Goal: Task Accomplishment & Management: Complete application form

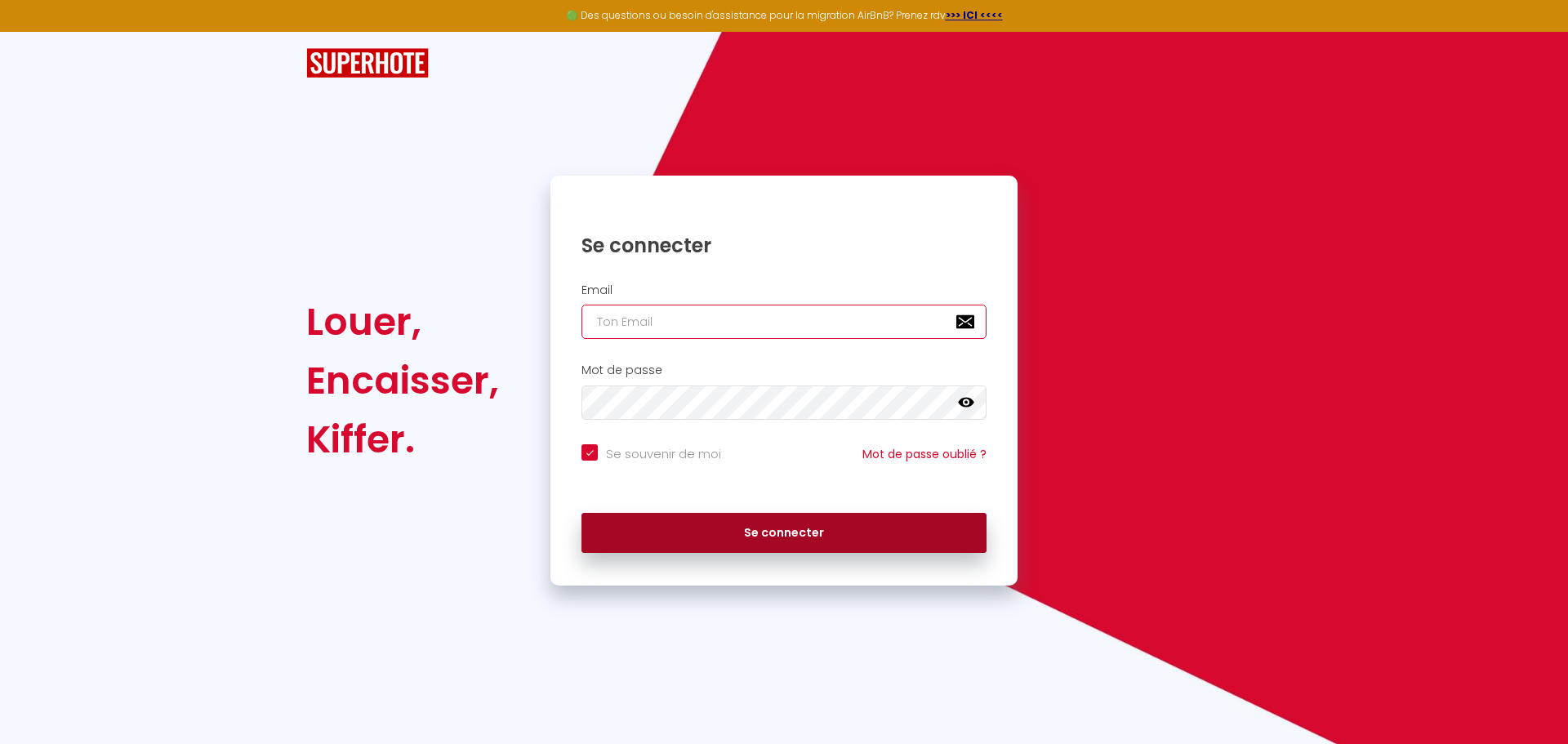
type input "[DOMAIN_NAME][EMAIL_ADDRESS][DOMAIN_NAME]"
click at [783, 539] on button "Se connecter" at bounding box center [784, 534] width 405 height 41
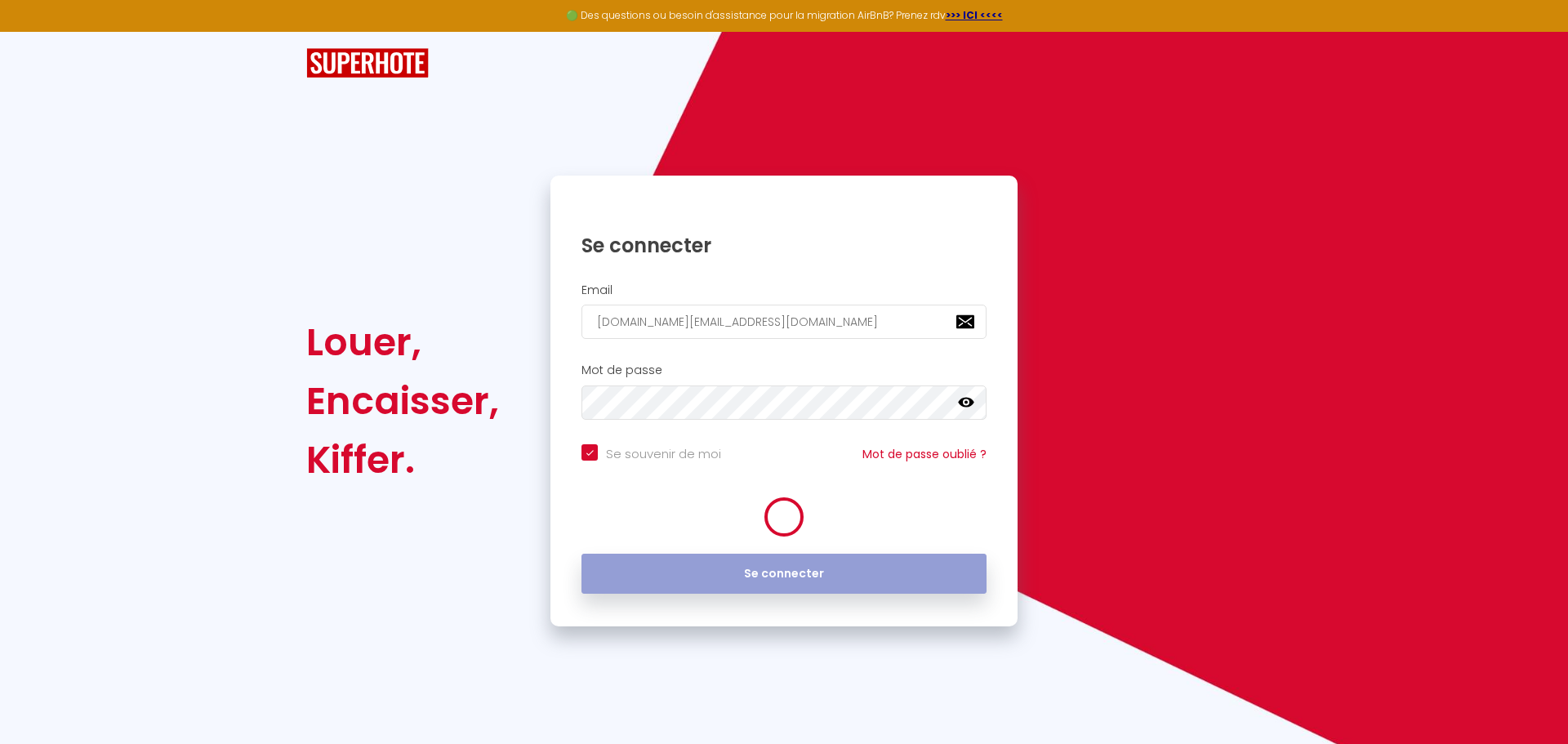
checkbox input "true"
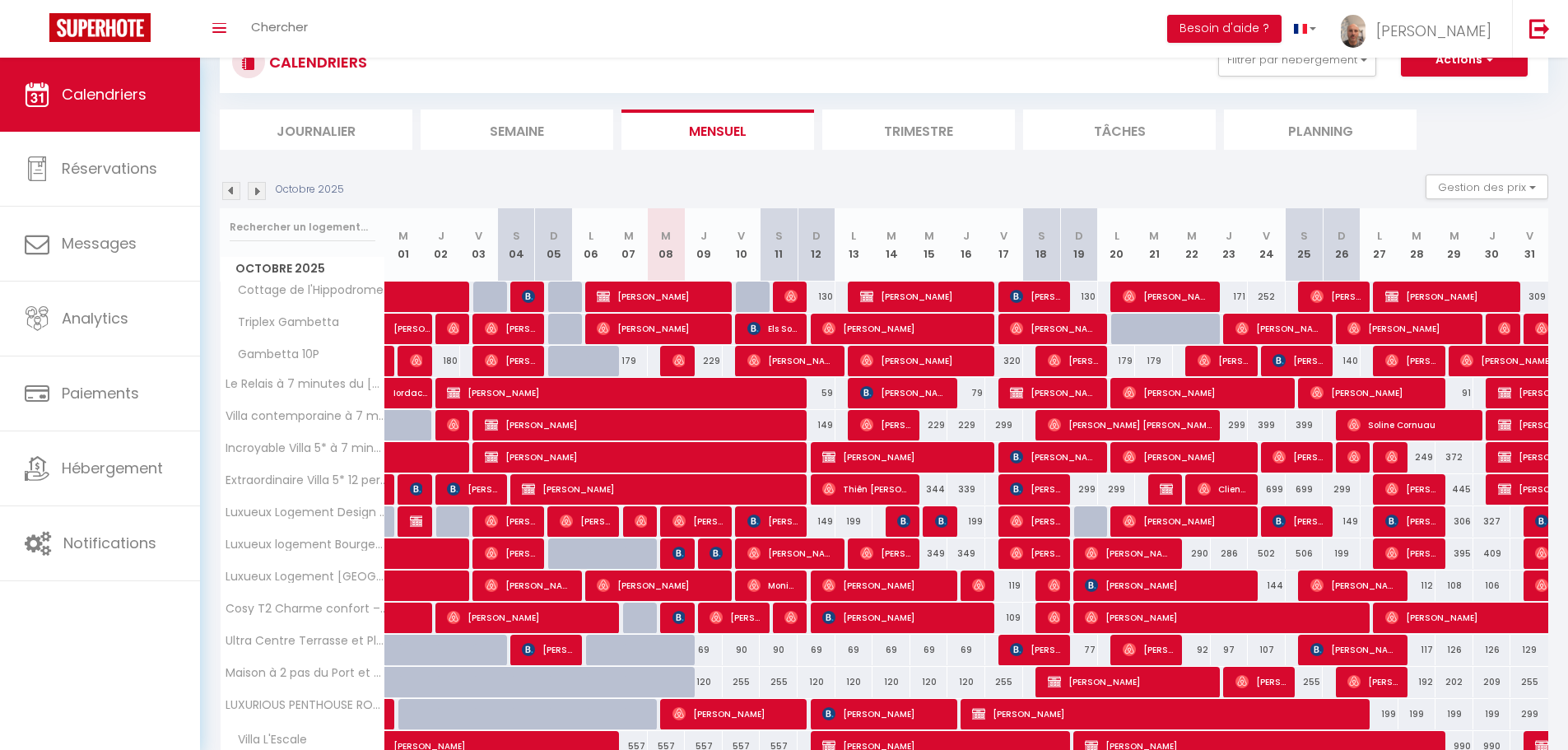
scroll to position [110, 0]
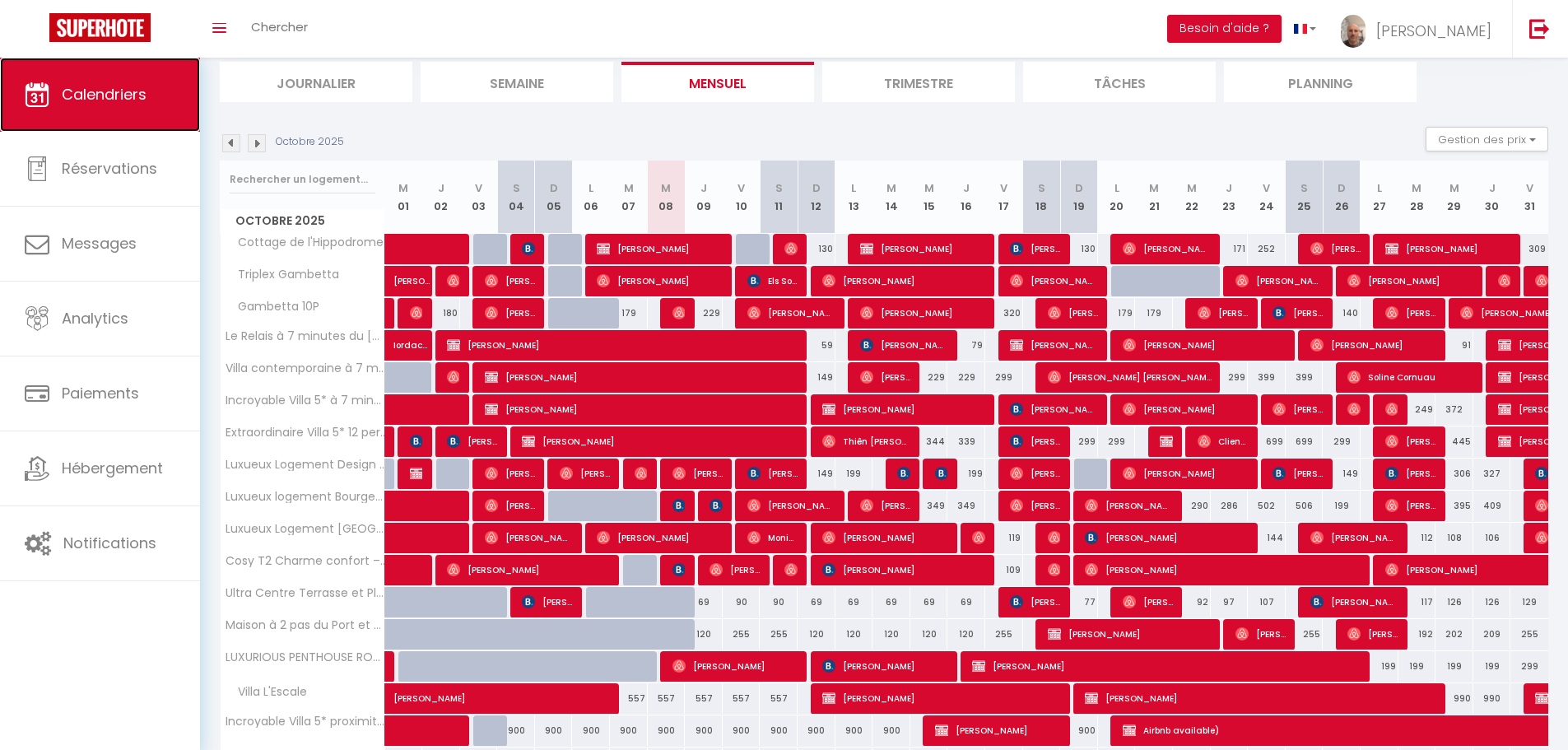
click at [156, 102] on link "Calendriers" at bounding box center [100, 94] width 200 height 74
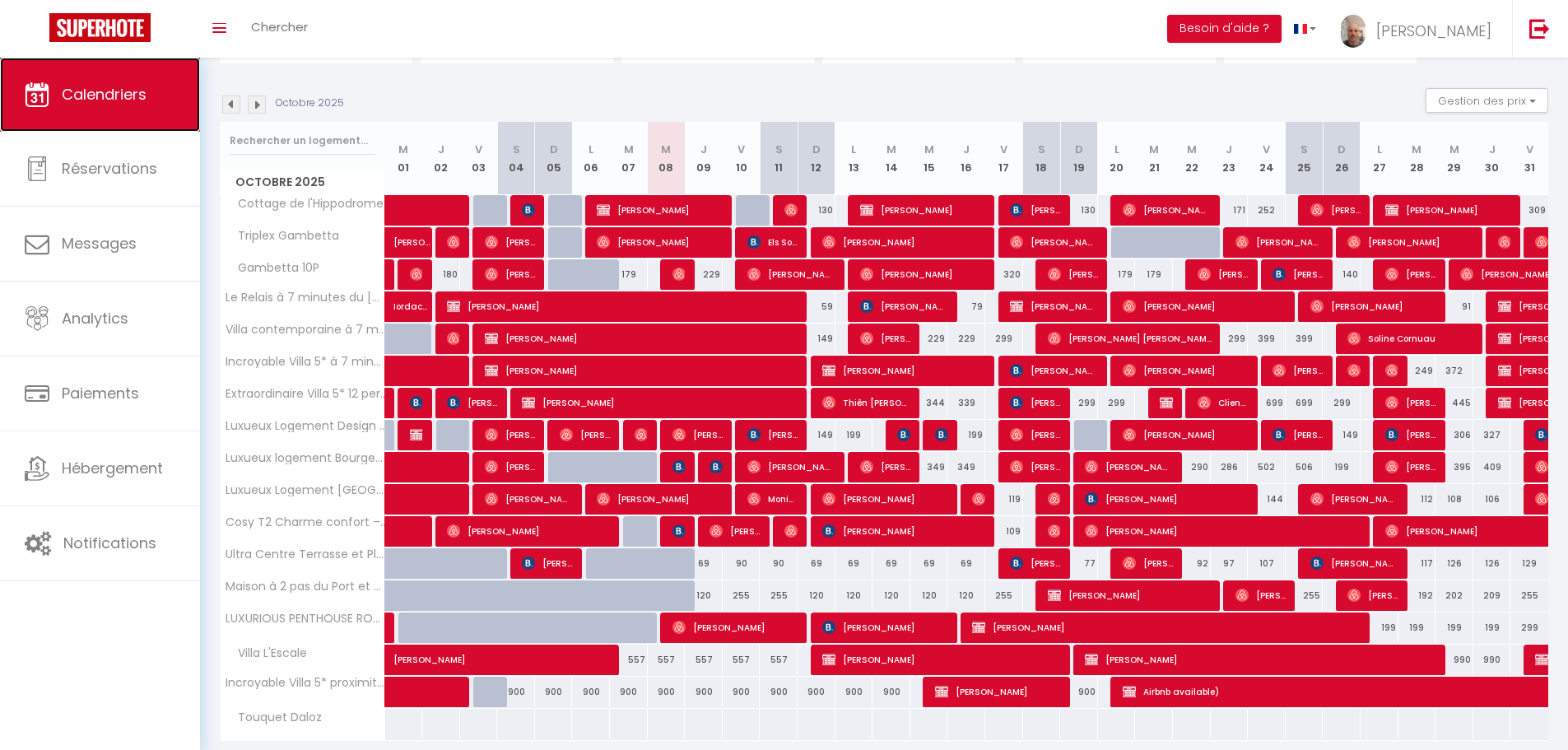
scroll to position [98, 0]
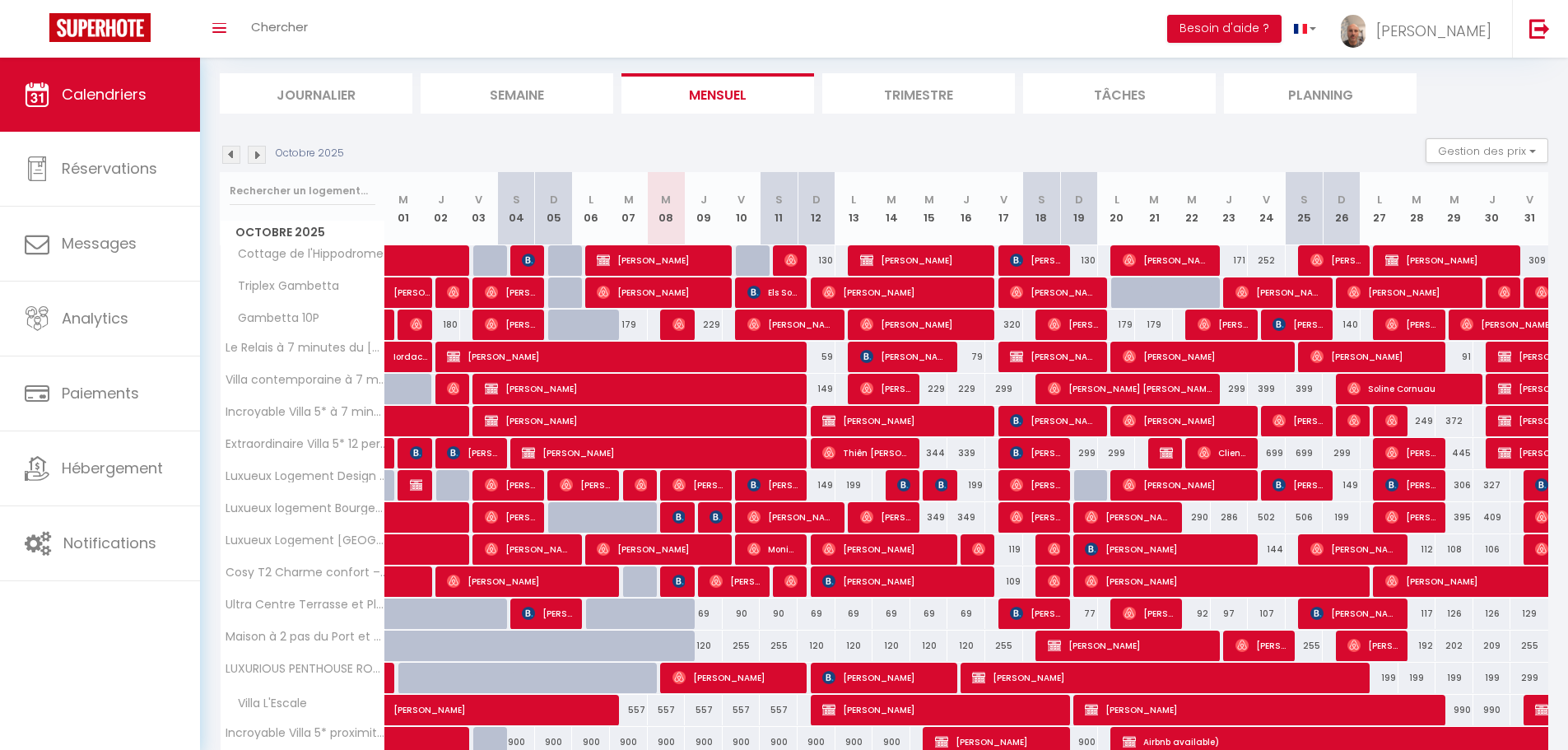
click at [1119, 296] on div at bounding box center [1130, 293] width 37 height 32
type input "249"
type input "Lun 20 Octobre 2025"
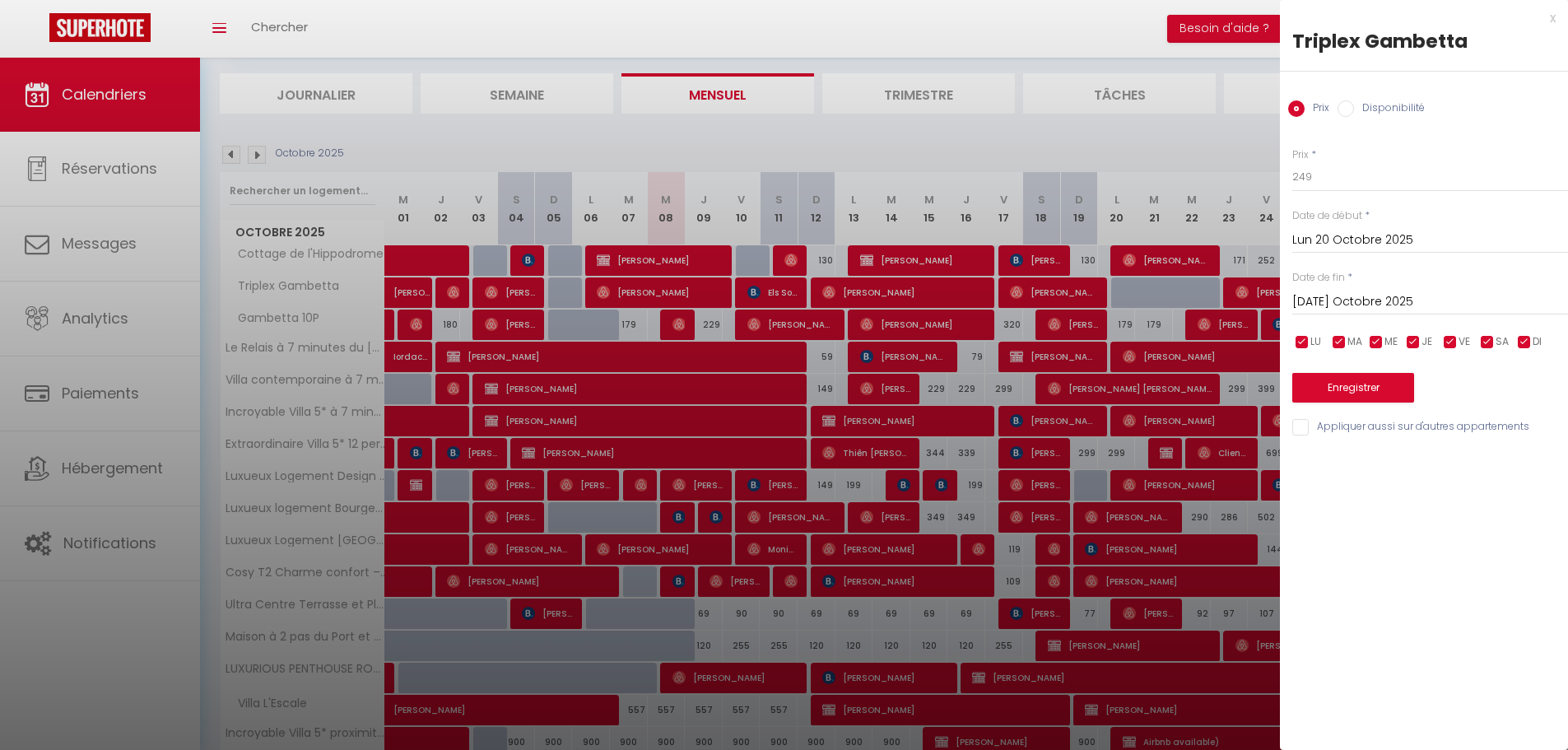
click at [1346, 292] on input "[DATE] Octobre 2025" at bounding box center [1430, 302] width 275 height 22
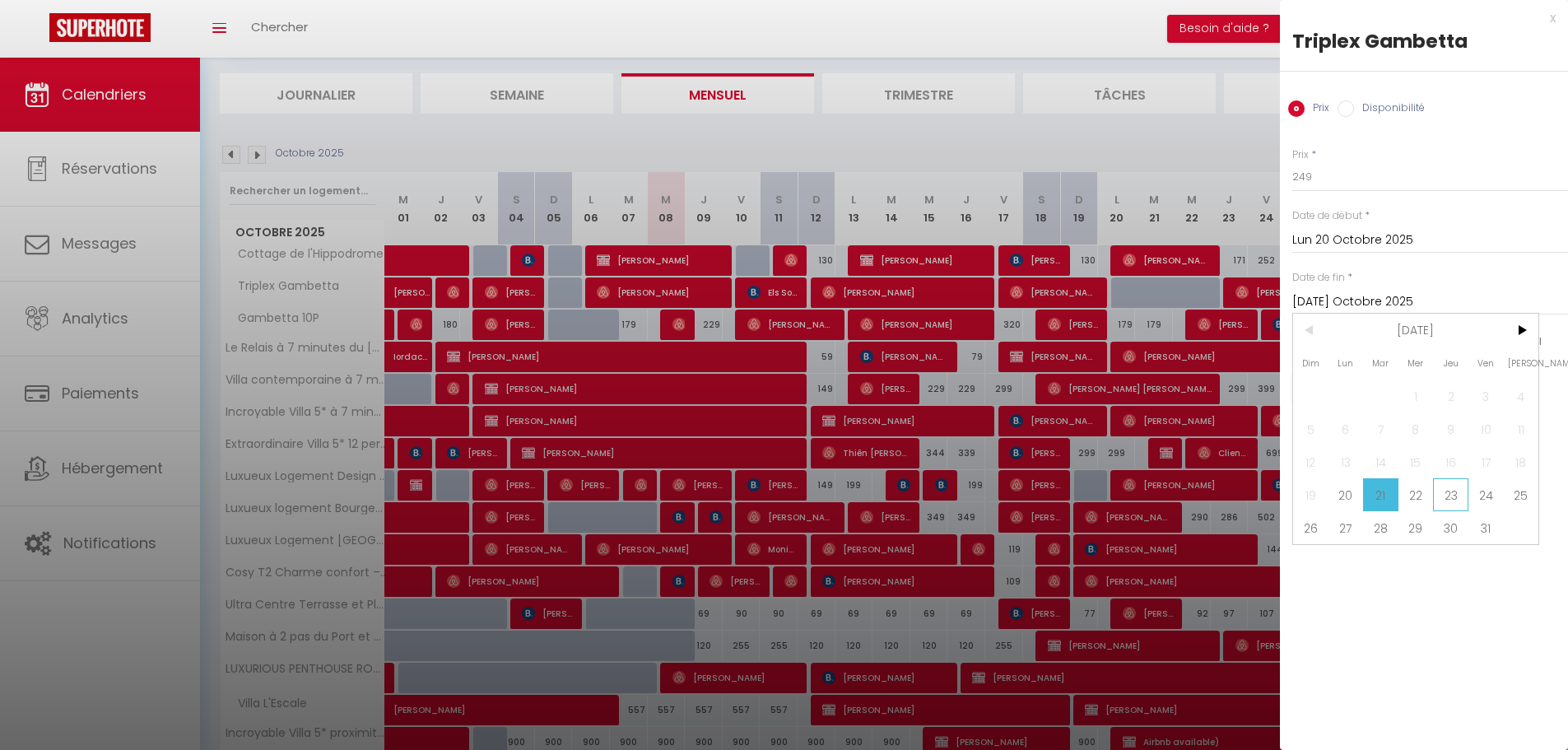
click at [1443, 499] on span "23" at bounding box center [1451, 494] width 36 height 33
type input "Jeu 23 Octobre 2025"
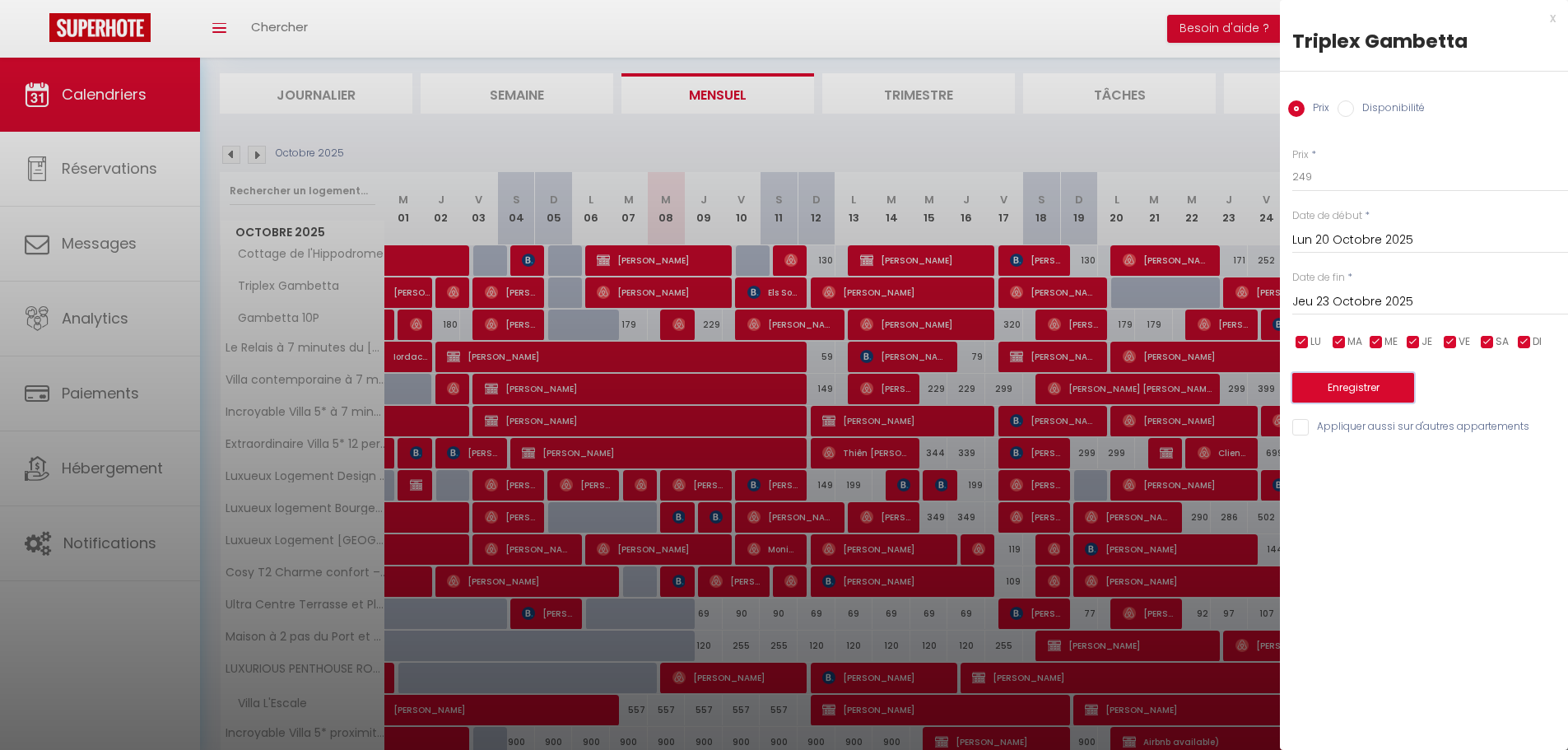
click at [1372, 387] on button "Enregistrer" at bounding box center [1353, 388] width 121 height 30
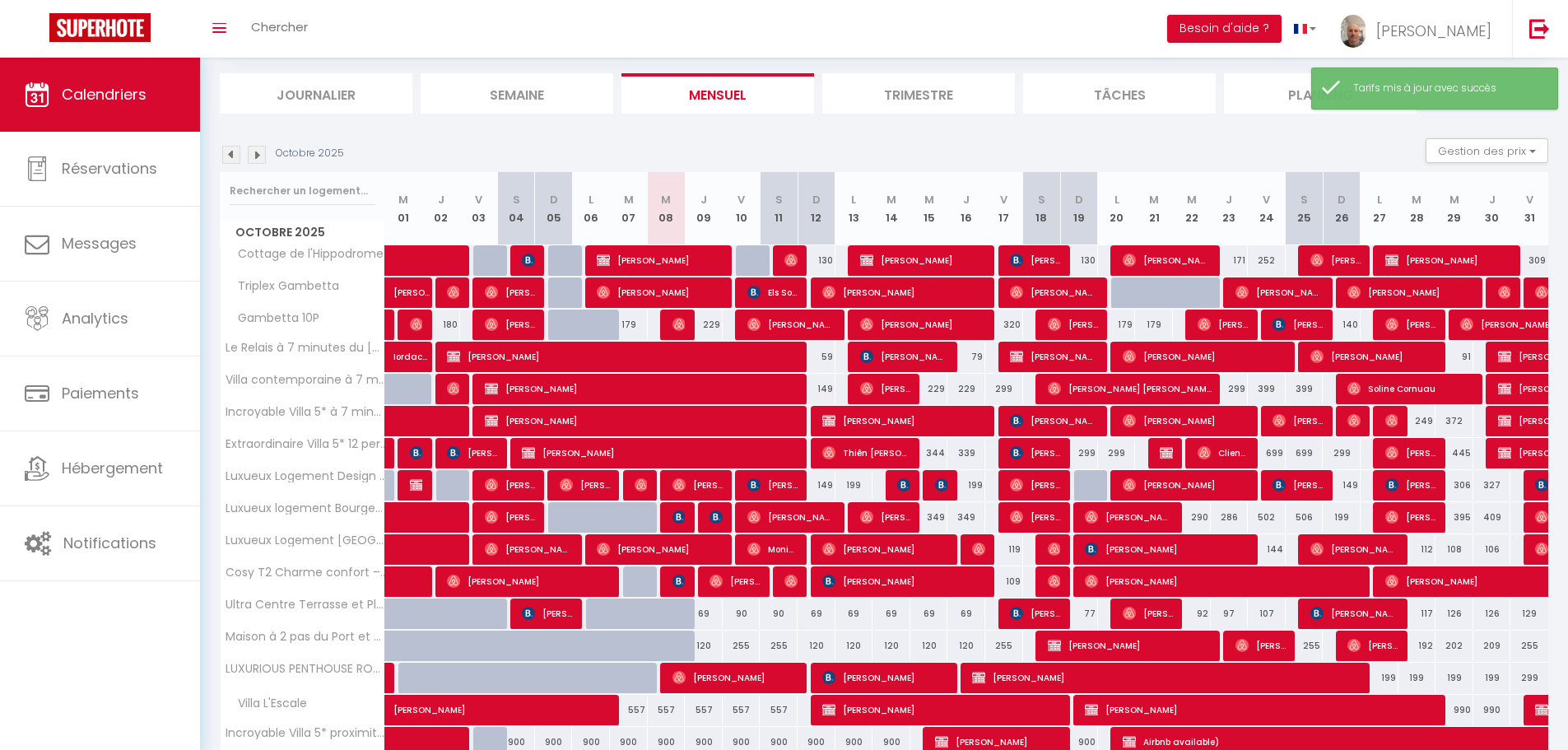
click at [1120, 303] on div at bounding box center [1130, 293] width 37 height 32
type input "249"
type input "Lun 20 Octobre 2025"
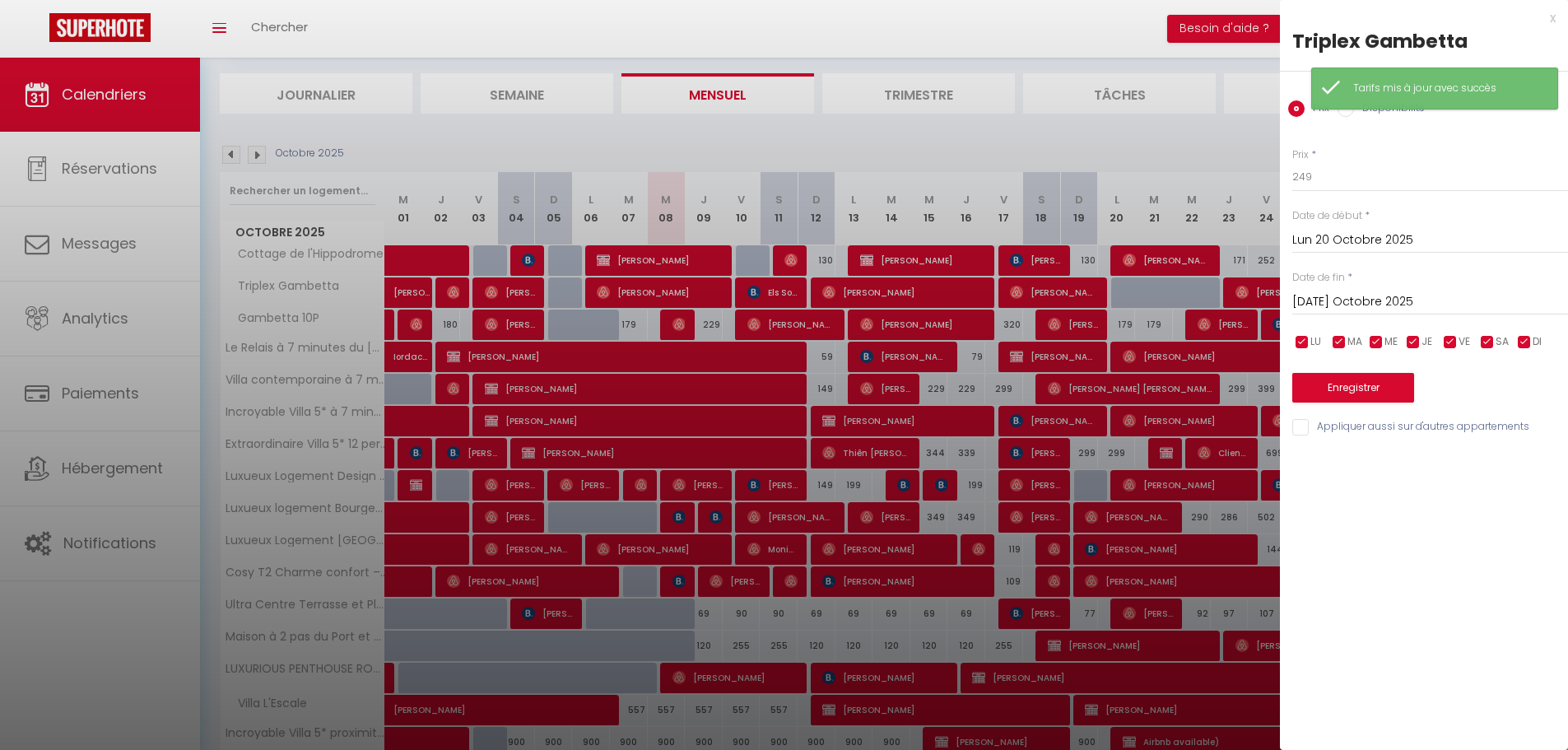
click at [1324, 302] on input "[DATE] Octobre 2025" at bounding box center [1430, 302] width 275 height 22
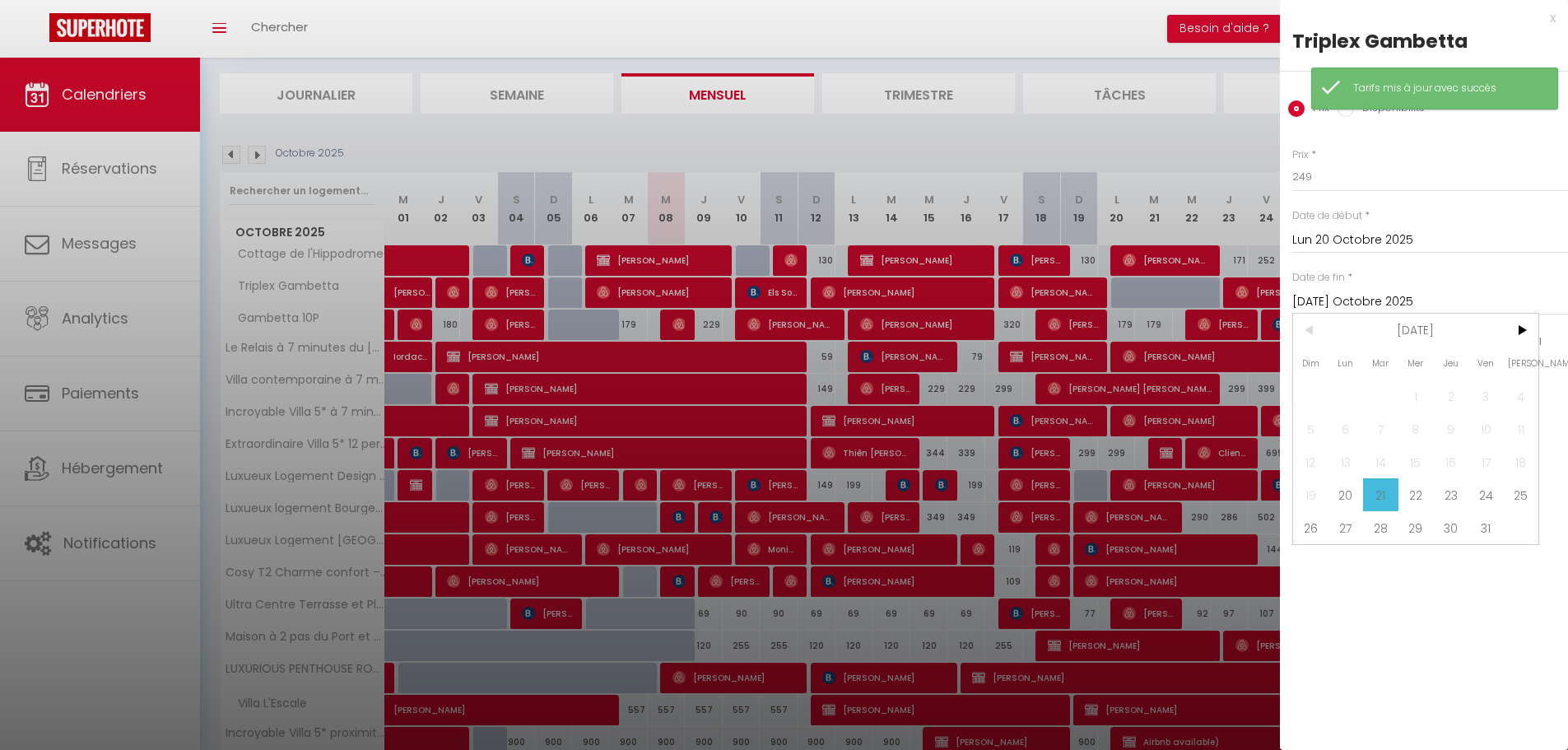
click at [1443, 494] on span "23" at bounding box center [1451, 494] width 36 height 33
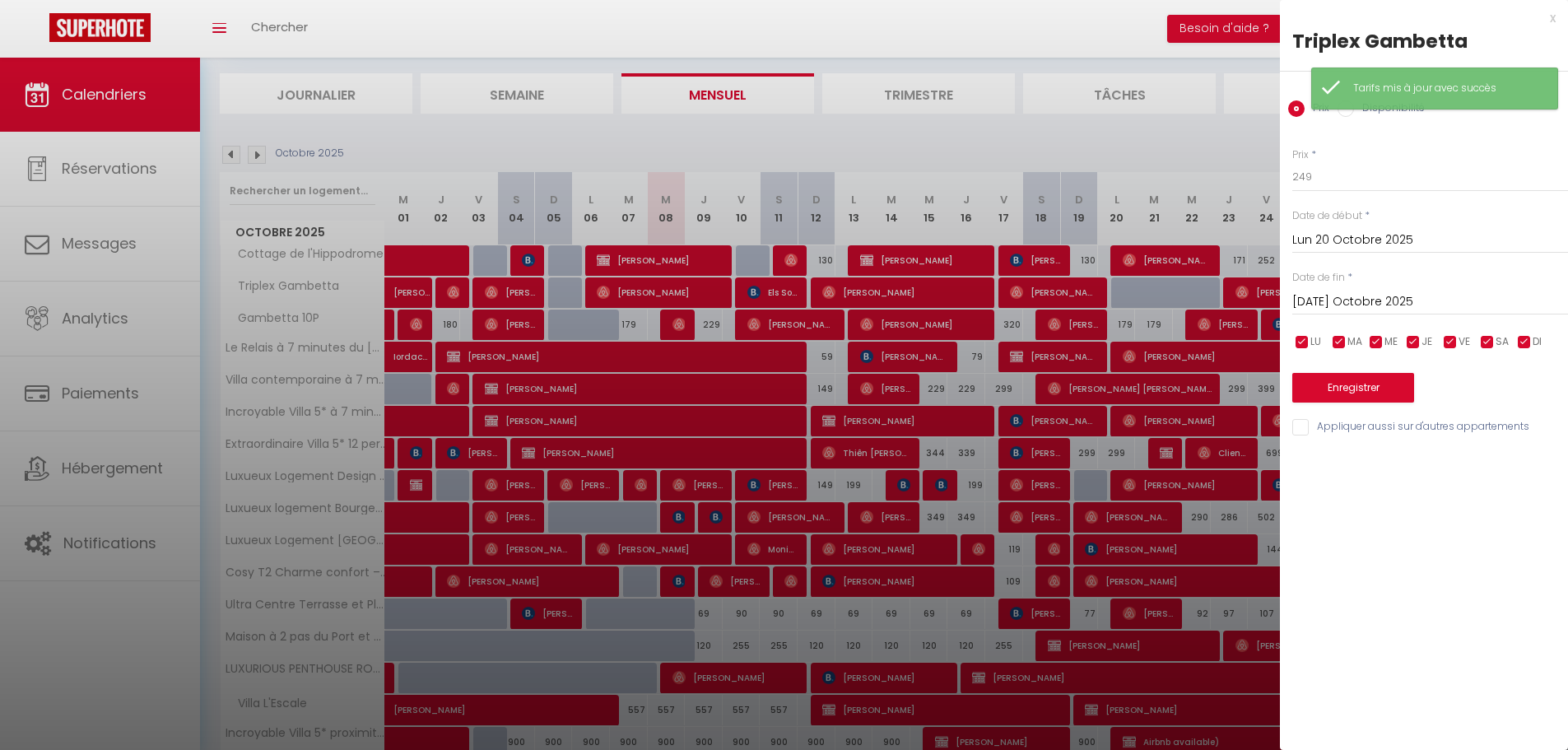
type input "Jeu 23 Octobre 2025"
click at [1312, 182] on input "249" at bounding box center [1430, 177] width 275 height 30
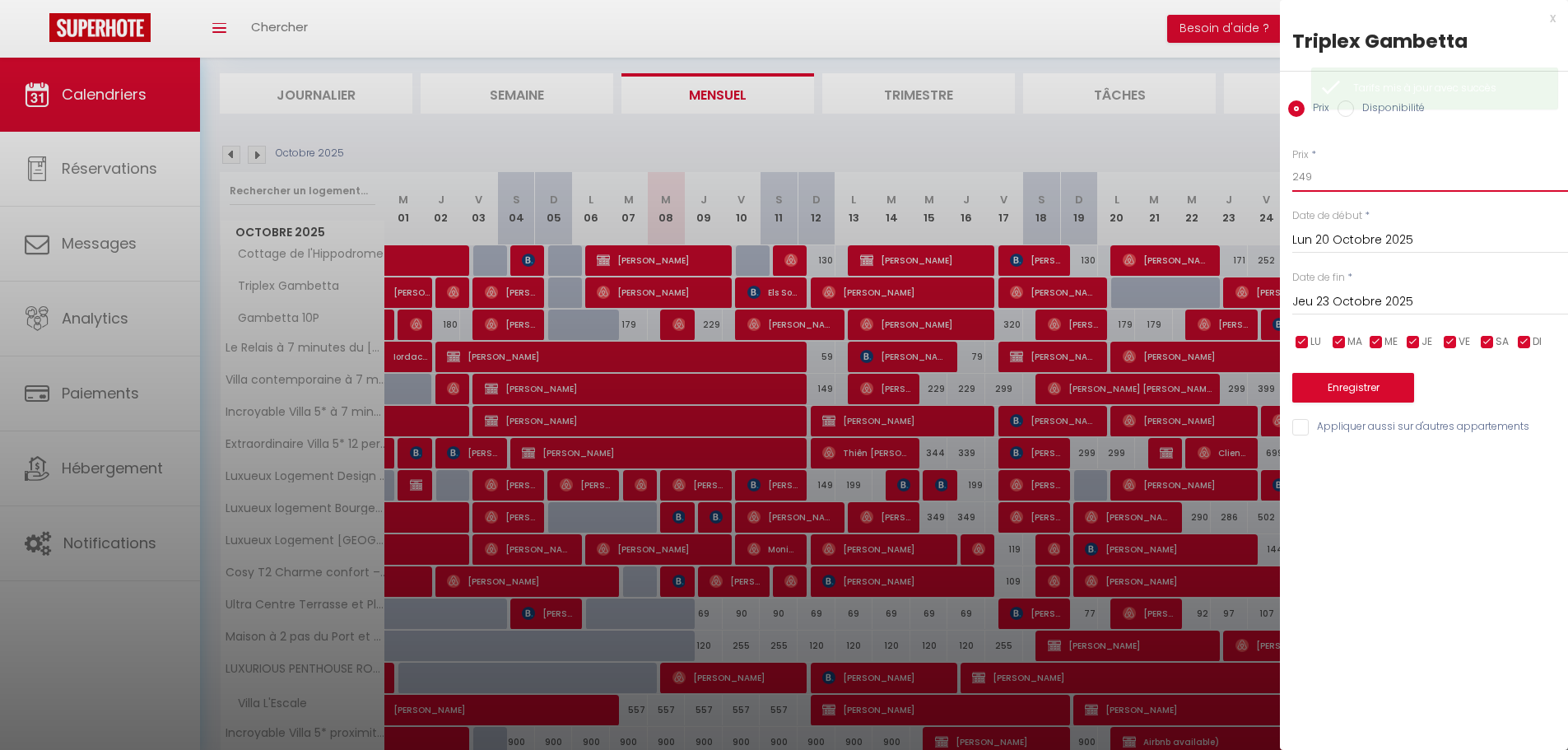
click at [1313, 182] on input "249" at bounding box center [1430, 177] width 275 height 30
type input "700"
click at [1347, 393] on button "Enregistrer" at bounding box center [1353, 388] width 121 height 30
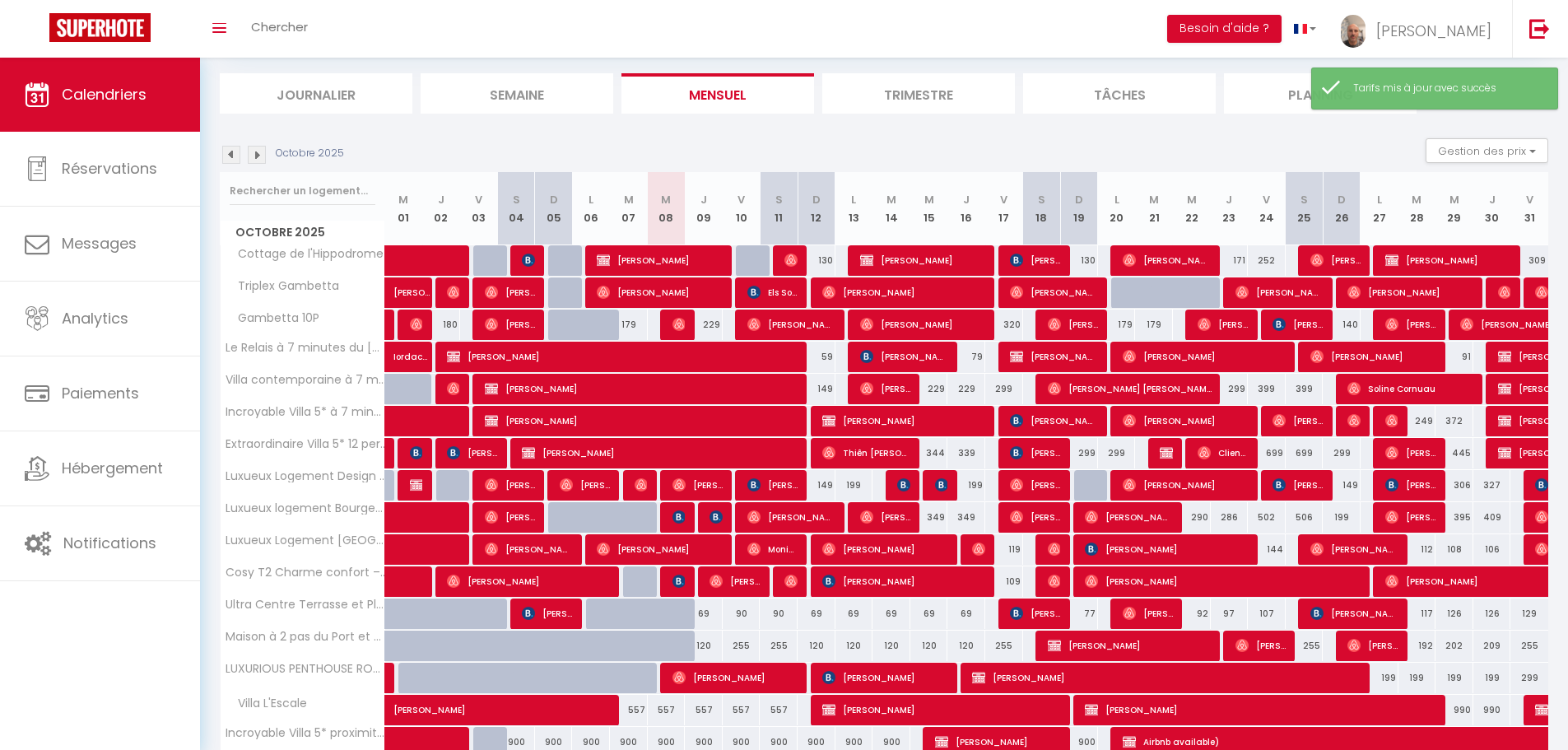
drag, startPoint x: 1115, startPoint y: 296, endPoint x: 1149, endPoint y: 296, distance: 34.0
click at [1115, 296] on div at bounding box center [1130, 293] width 37 height 32
type input "700"
type input "Lun 20 Octobre 2025"
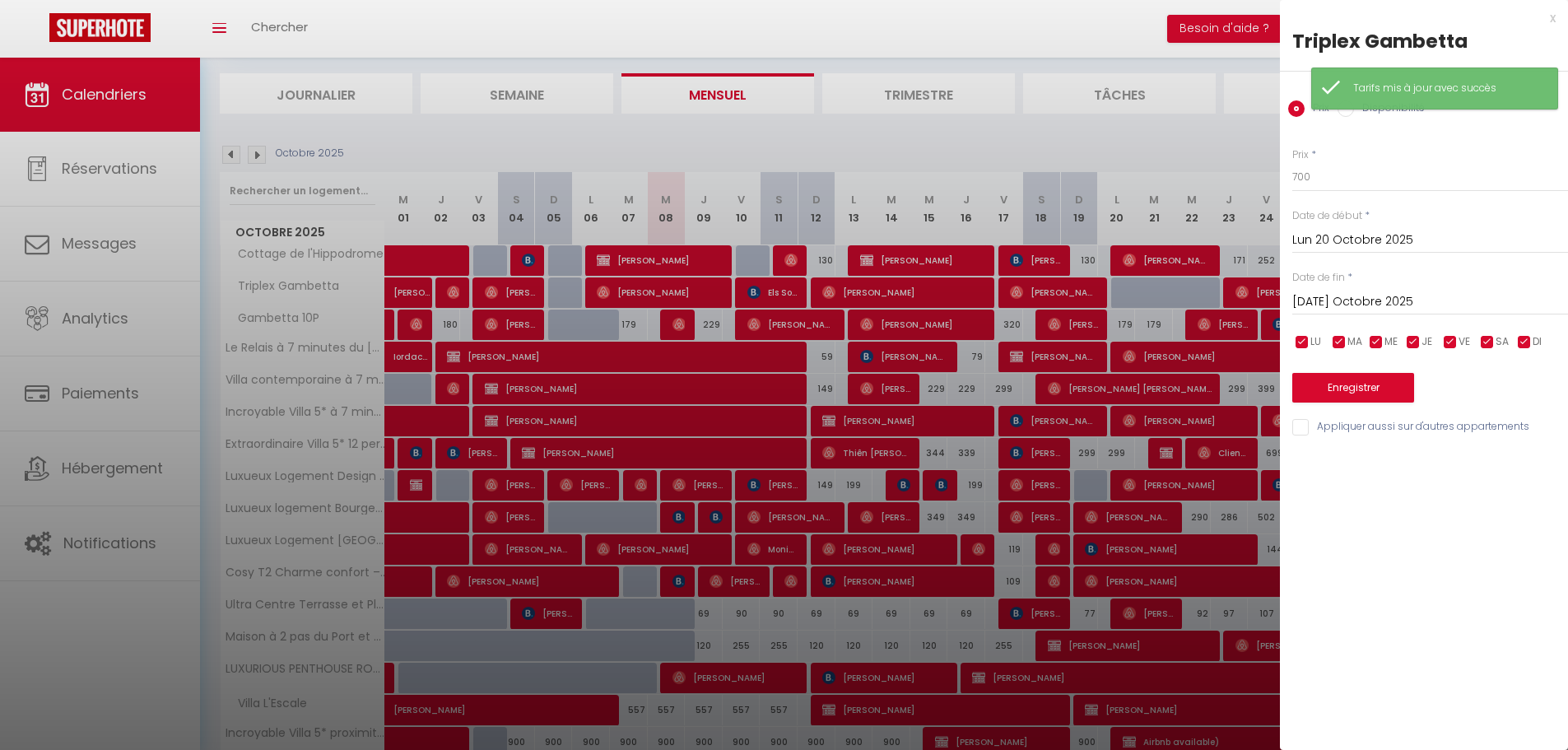
click at [1349, 309] on input "[DATE] Octobre 2025" at bounding box center [1430, 302] width 275 height 22
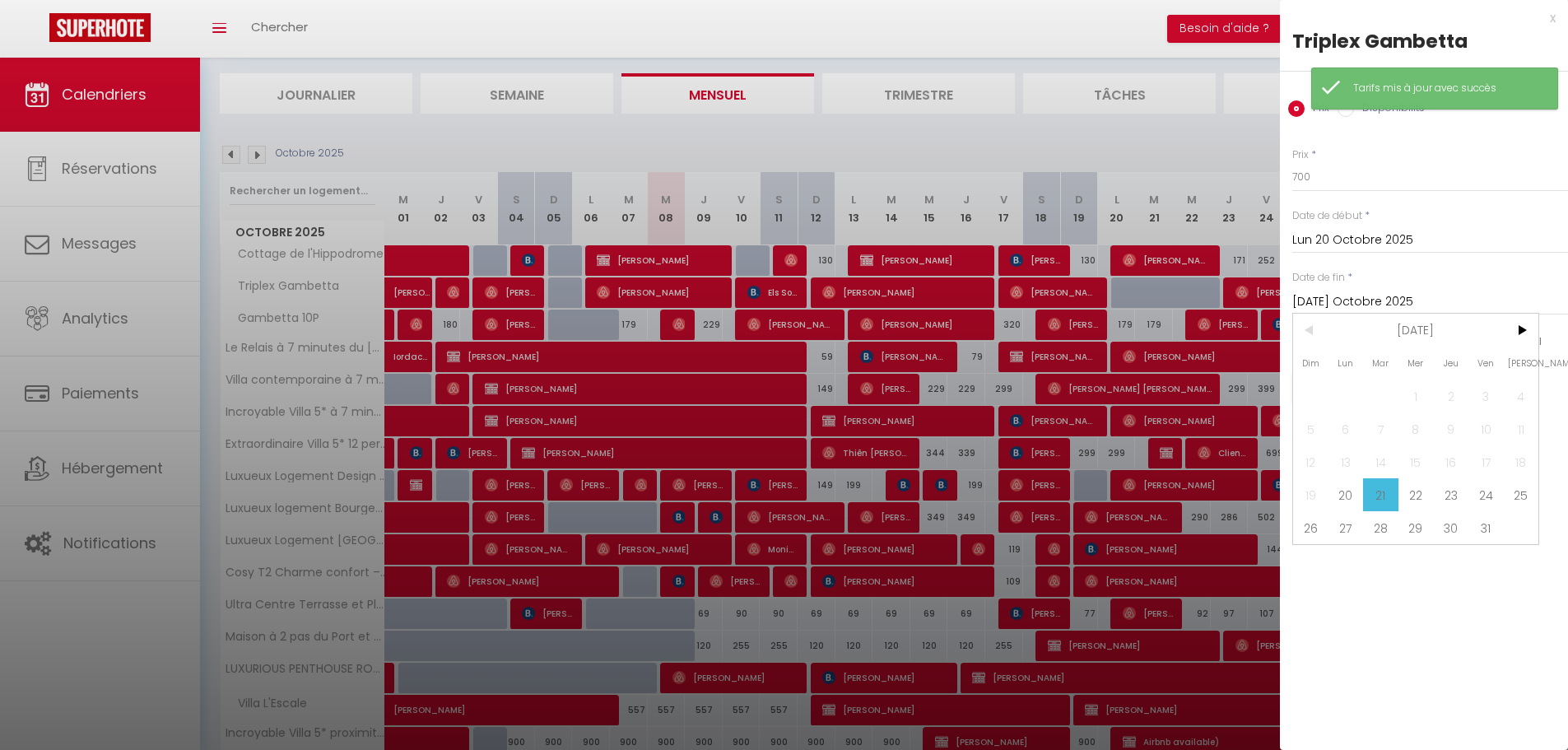
click at [1448, 487] on span "23" at bounding box center [1451, 494] width 36 height 33
type input "Jeu 23 Octobre 2025"
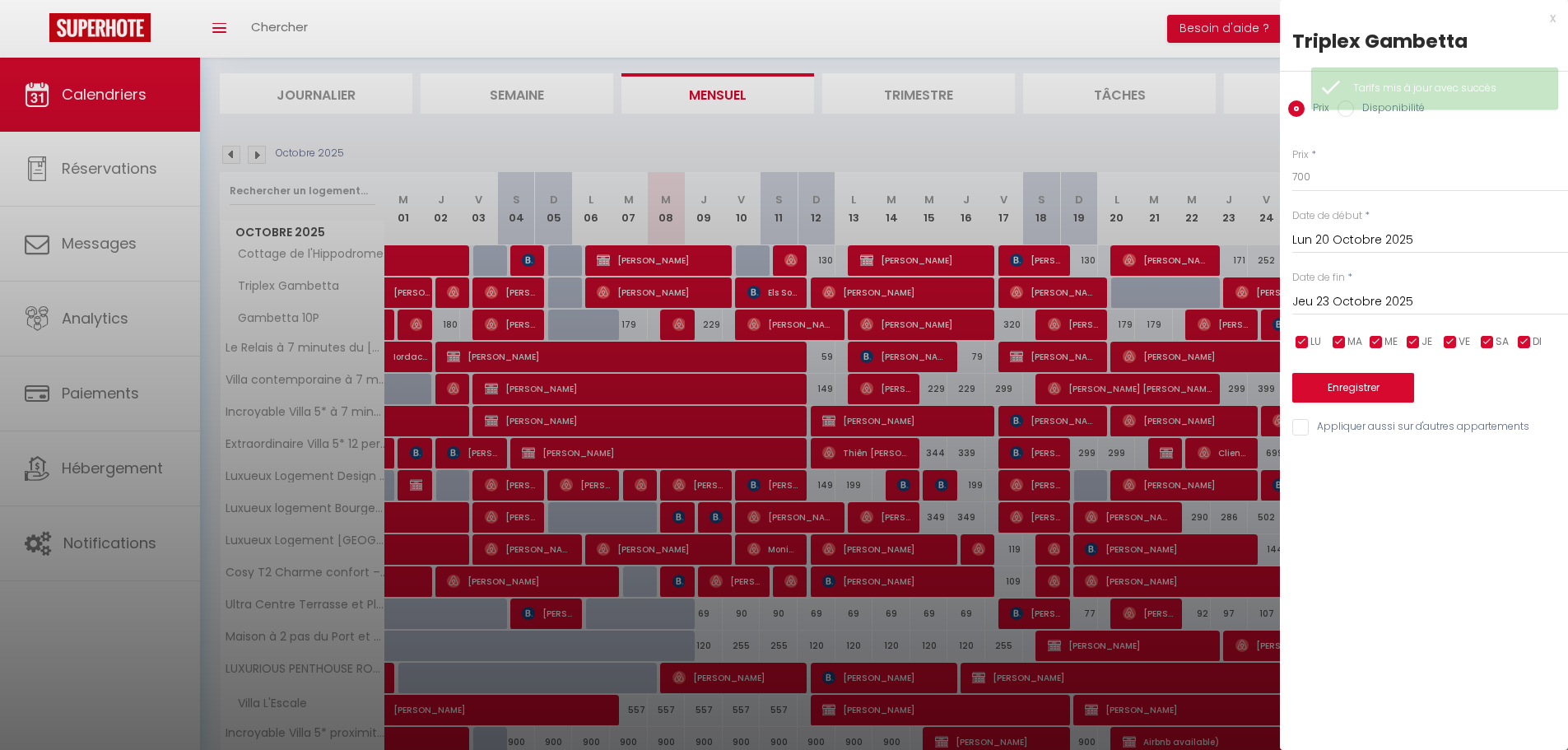
click at [1369, 113] on label "Disponibilité" at bounding box center [1389, 110] width 71 height 18
click at [1354, 113] on input "Disponibilité" at bounding box center [1346, 109] width 17 height 17
radio input "true"
radio input "false"
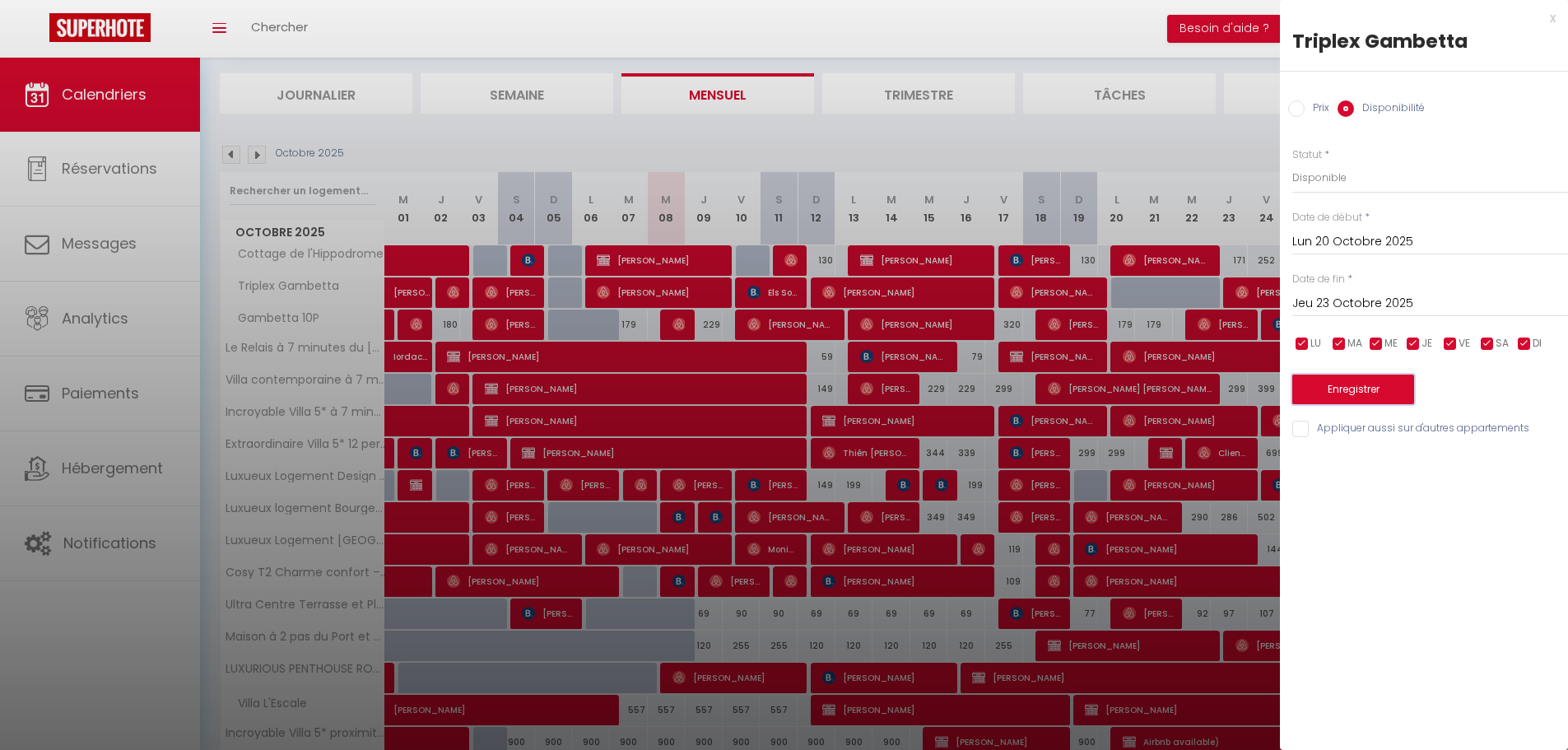
click at [1359, 392] on button "Enregistrer" at bounding box center [1353, 390] width 121 height 30
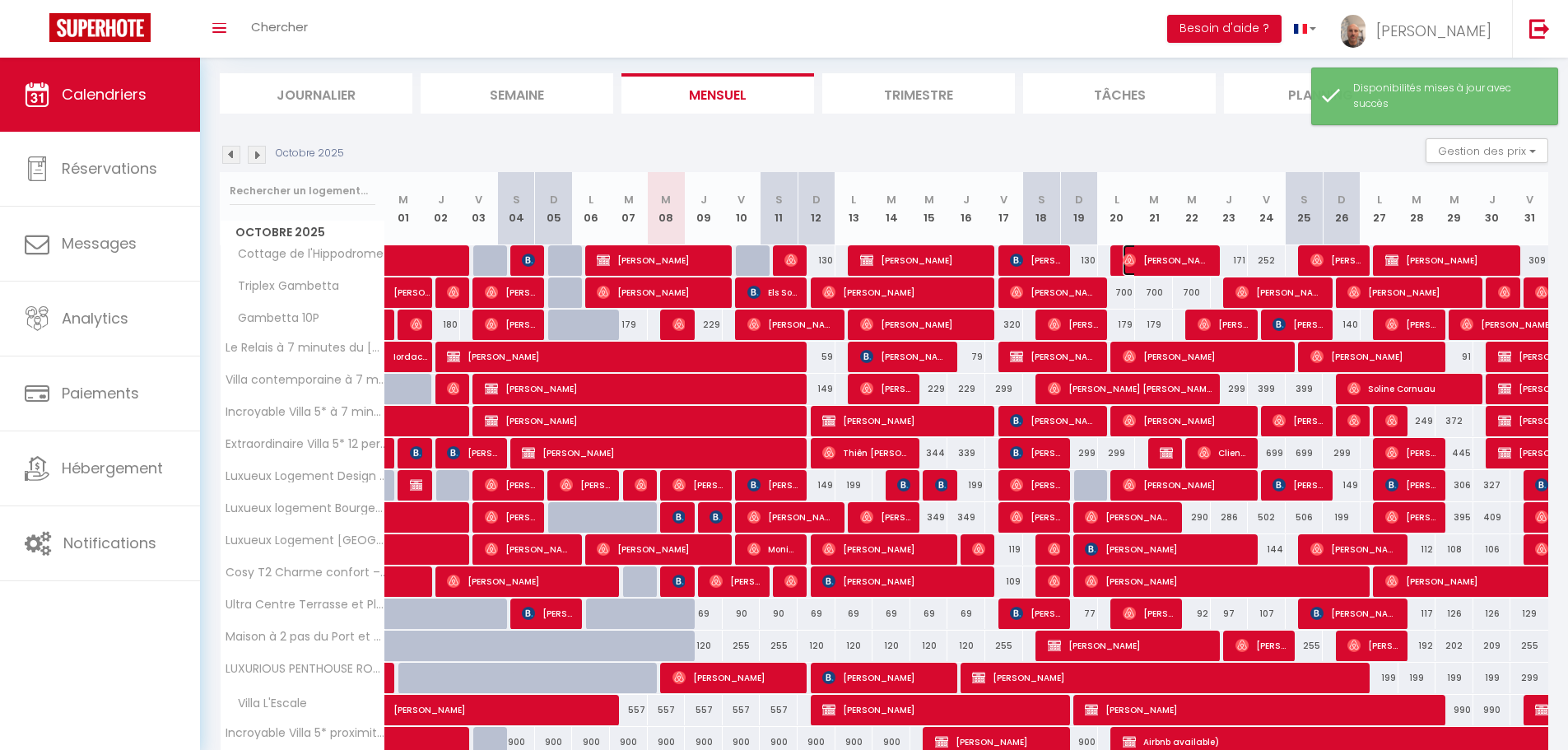
click at [1155, 267] on span "[PERSON_NAME]" at bounding box center [1166, 261] width 88 height 32
select select "OK"
select select "1"
select select "0"
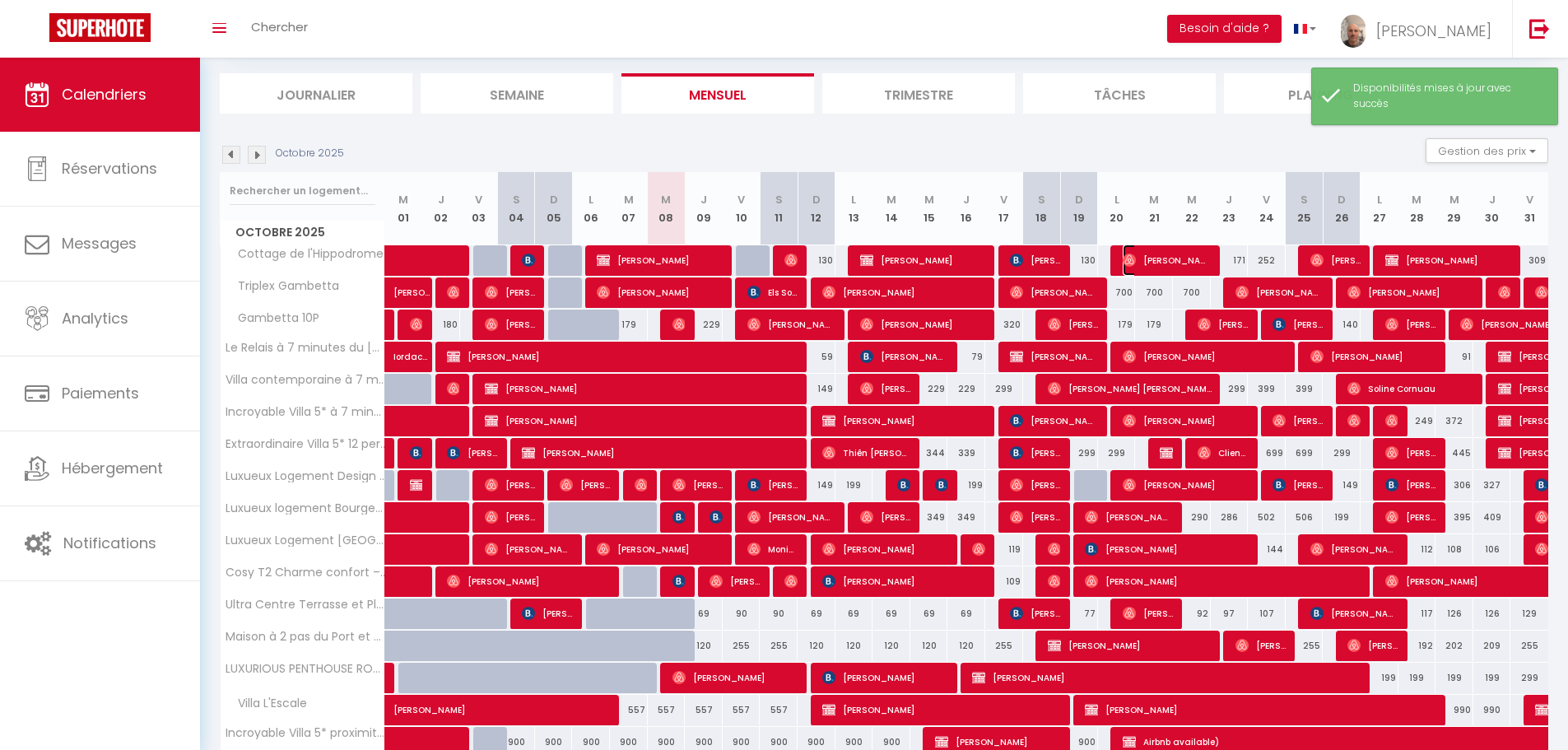
select select "1"
select select
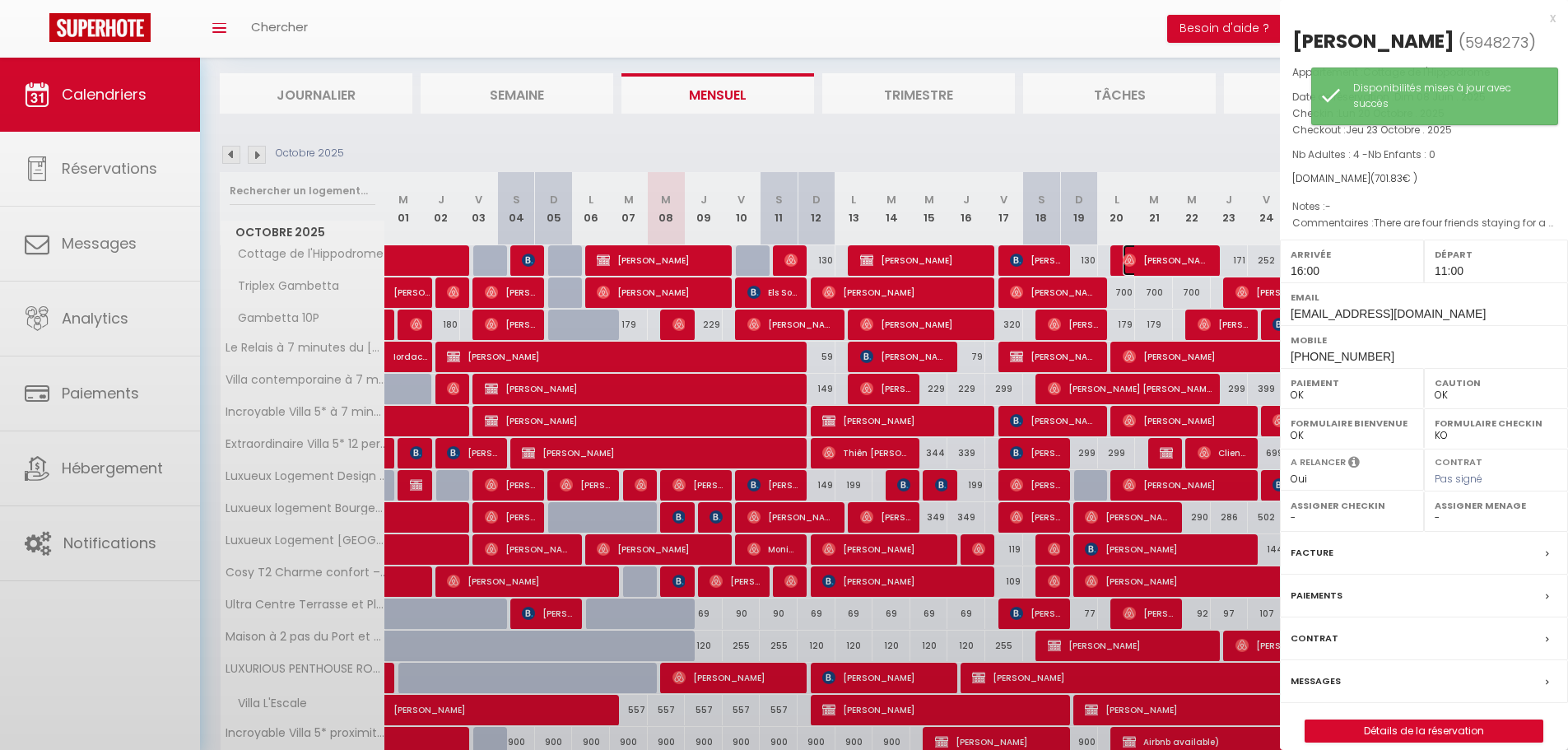
select select "15450"
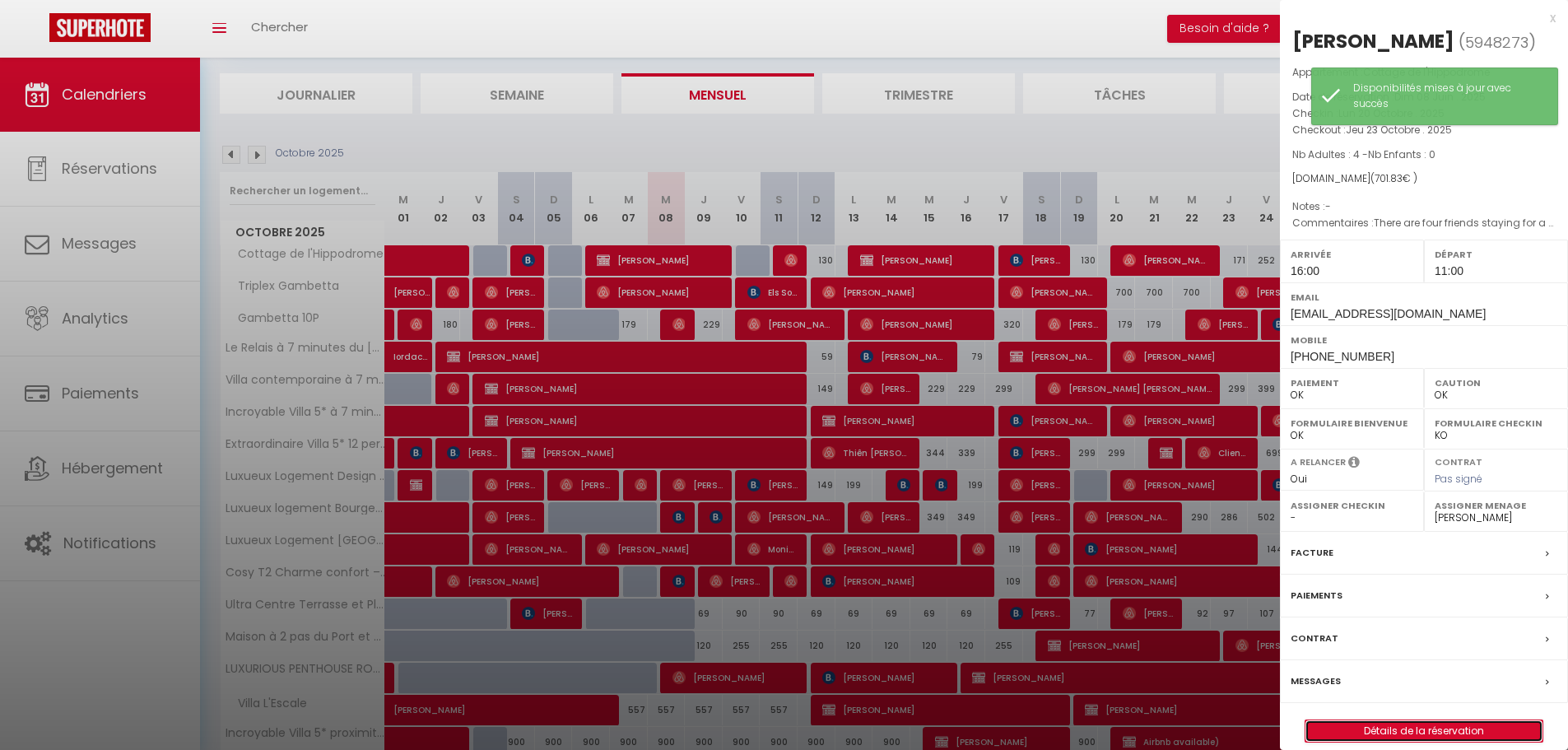
click at [1381, 732] on link "Détails de la réservation" at bounding box center [1424, 731] width 237 height 22
select select
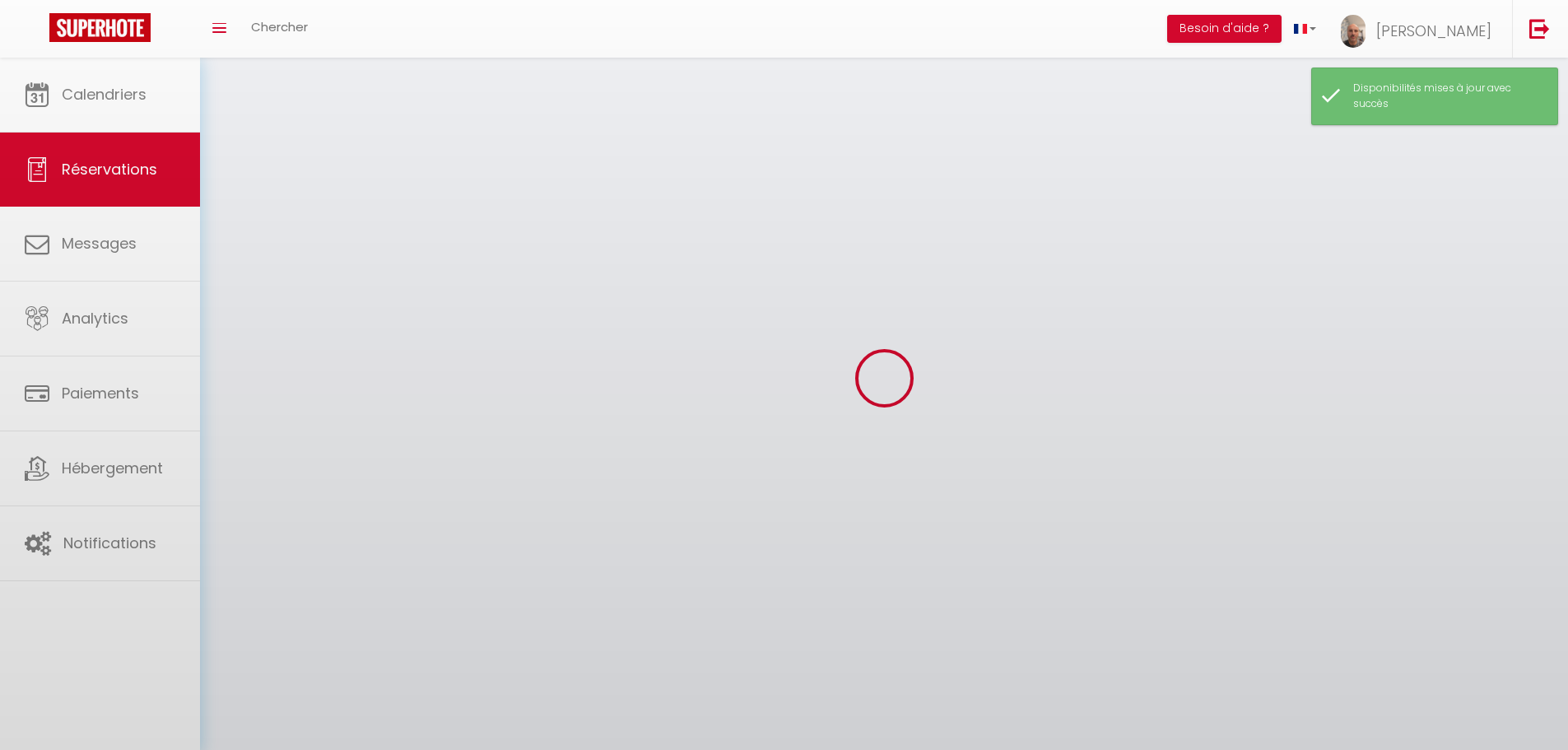
select select
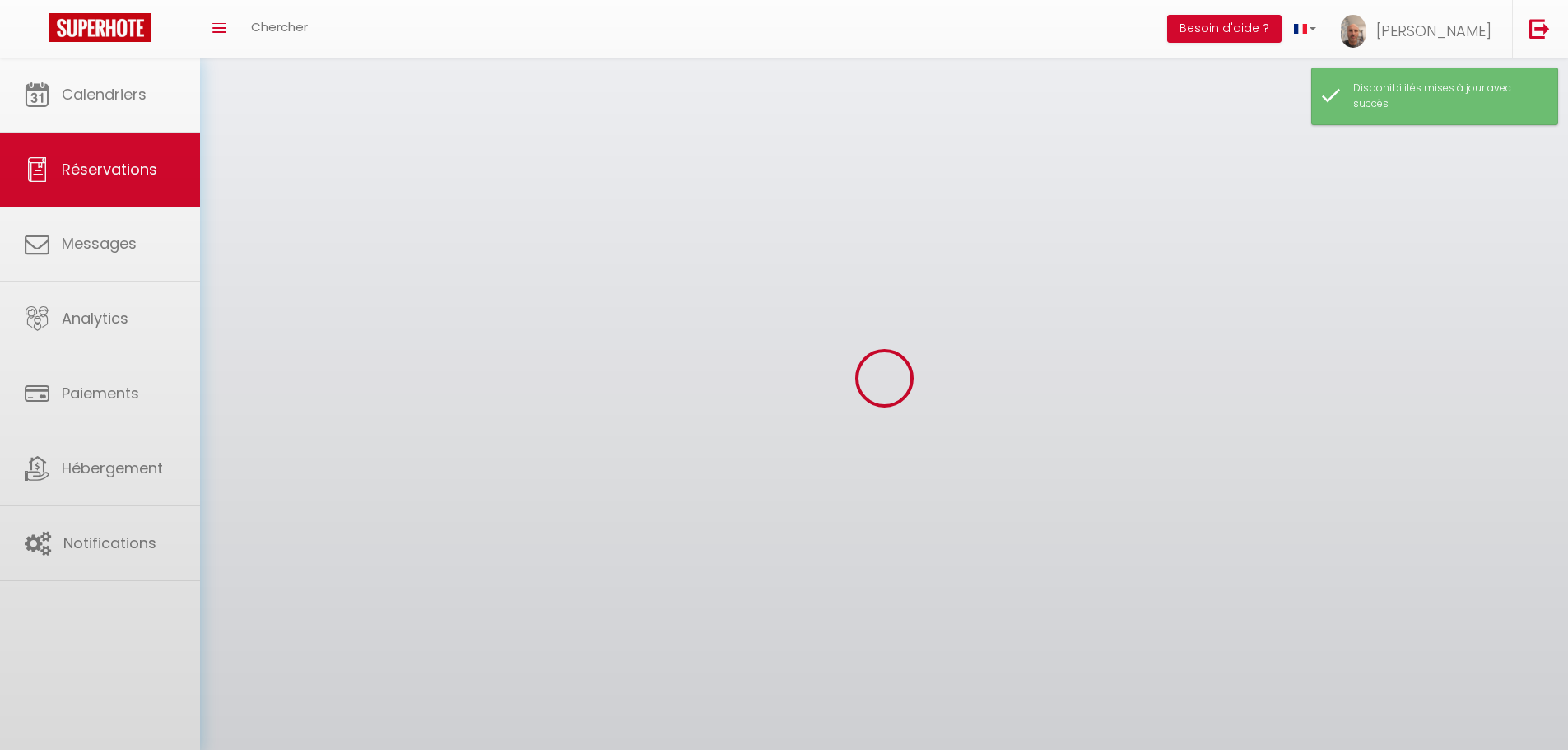
select select
checkbox input "false"
select select
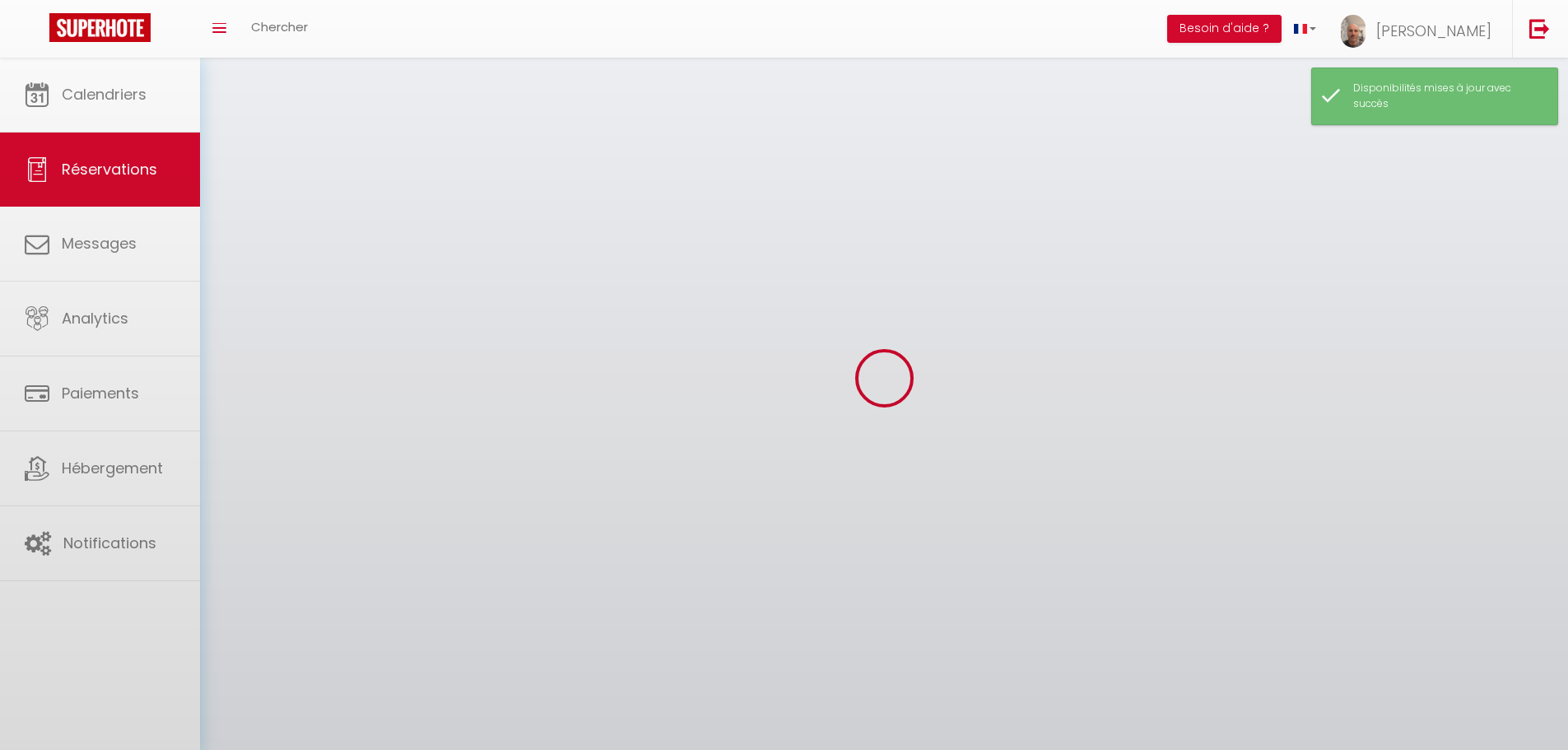
select select
checkbox input "false"
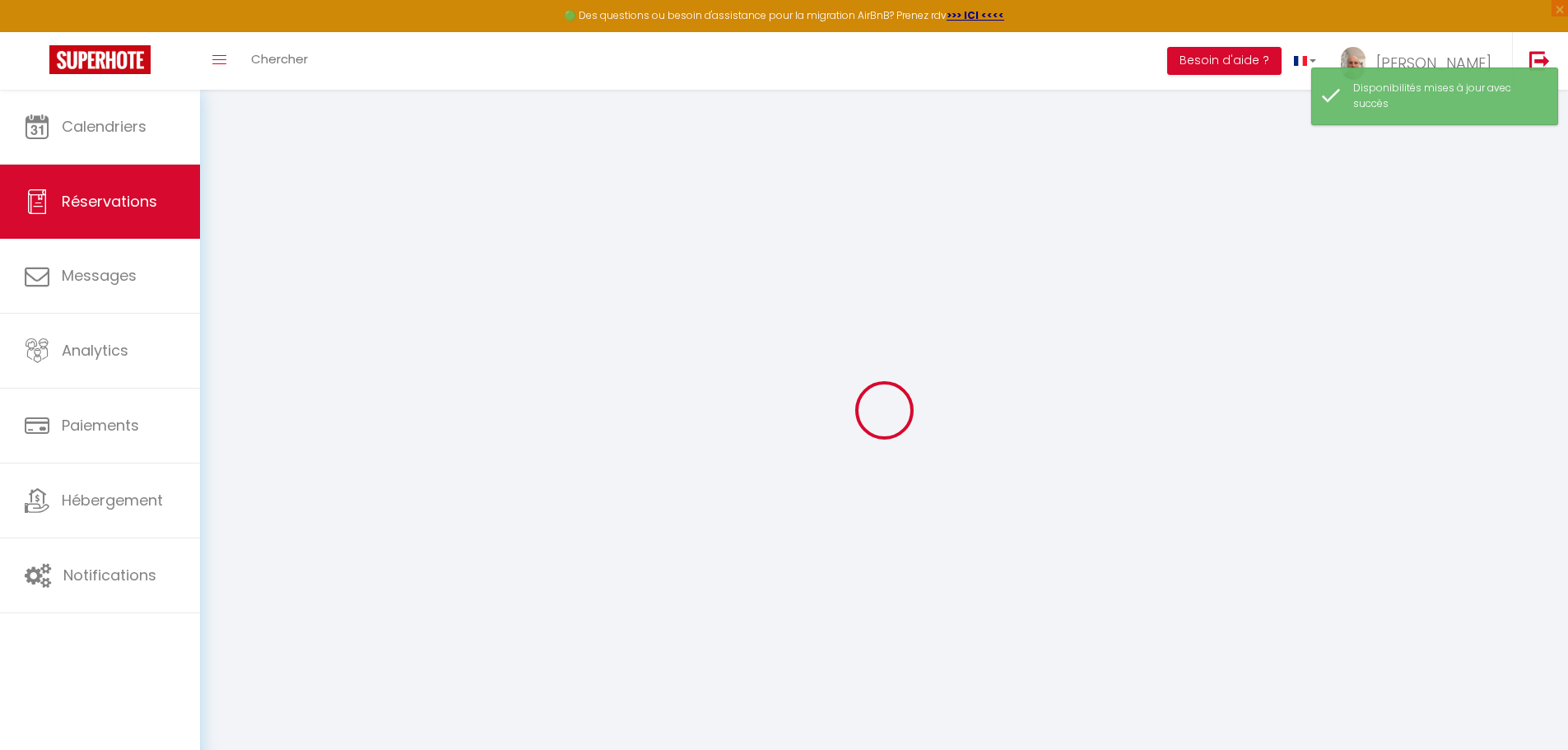
select select
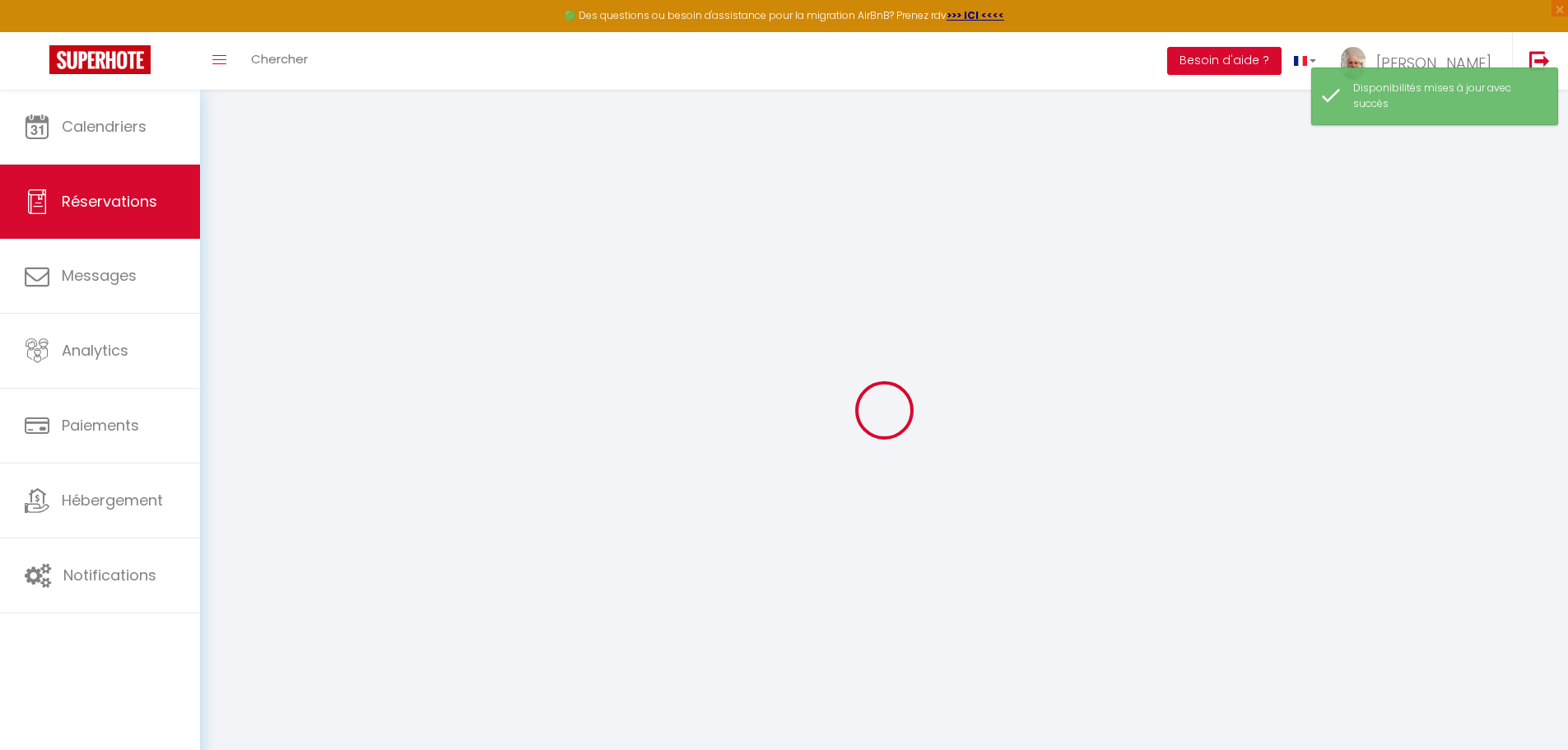
select select
checkbox input "false"
select select
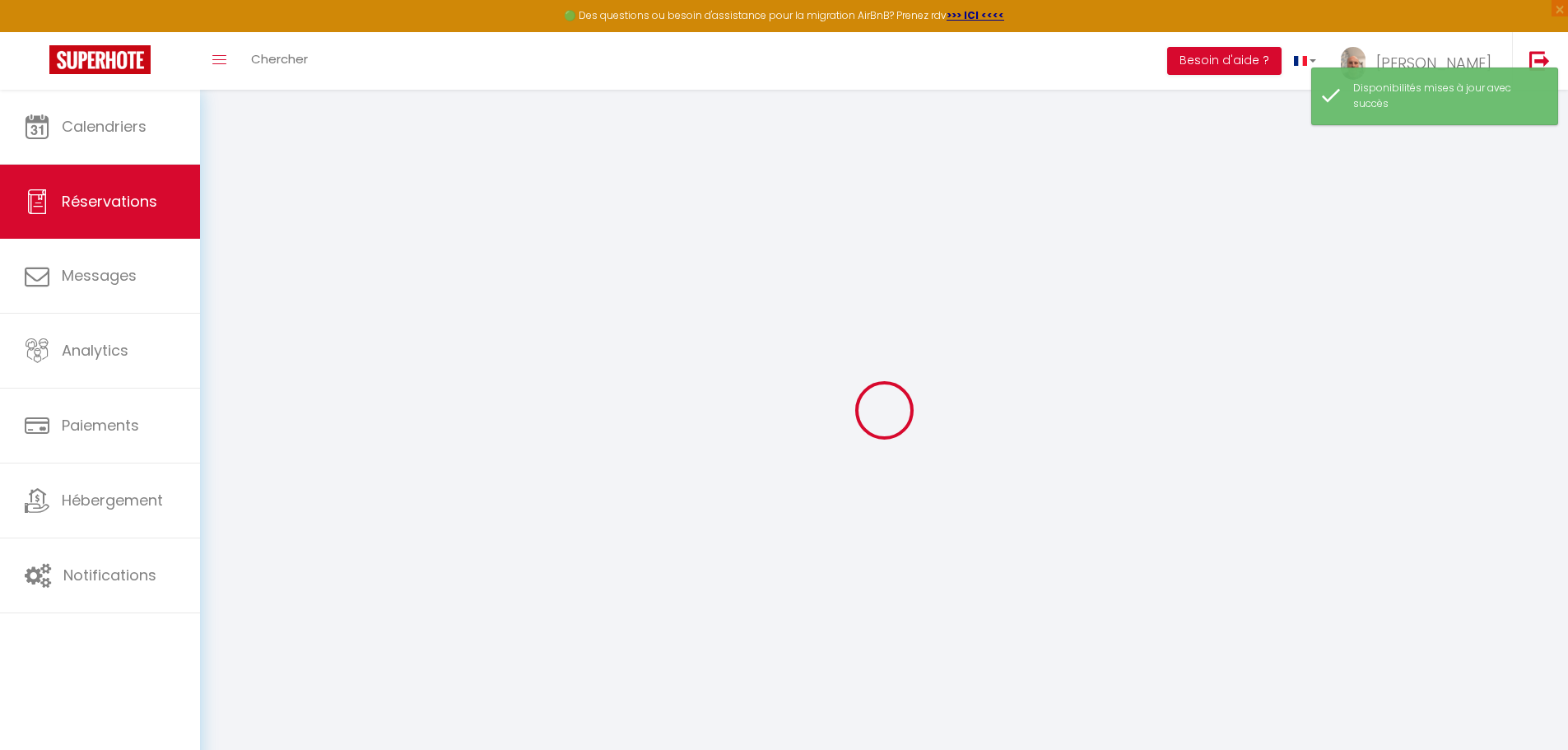
select select
checkbox input "false"
select select
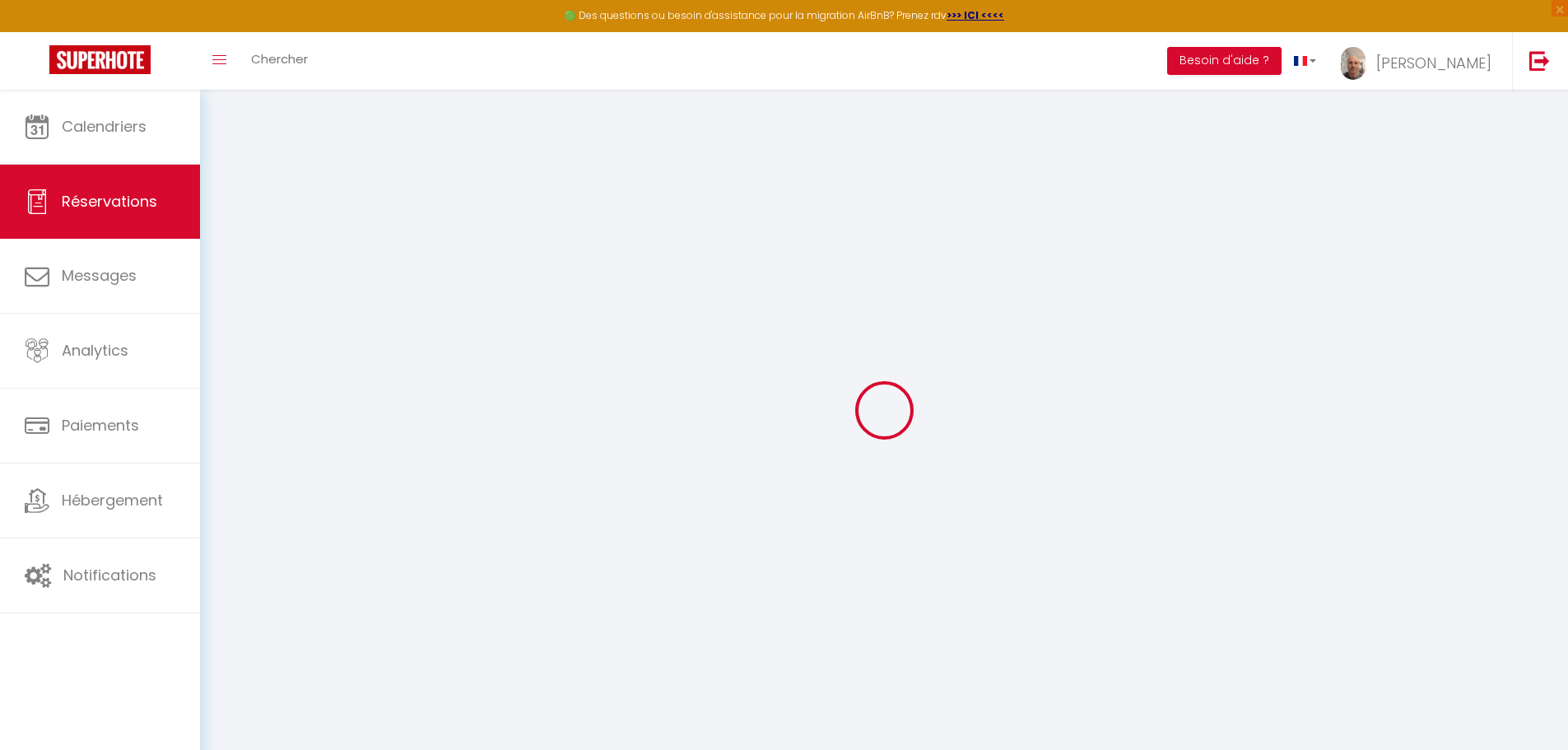
type input "[PERSON_NAME]"
type input "Laithwaite"
type input "[EMAIL_ADDRESS][DOMAIN_NAME]"
type input "[PHONE_NUMBER]"
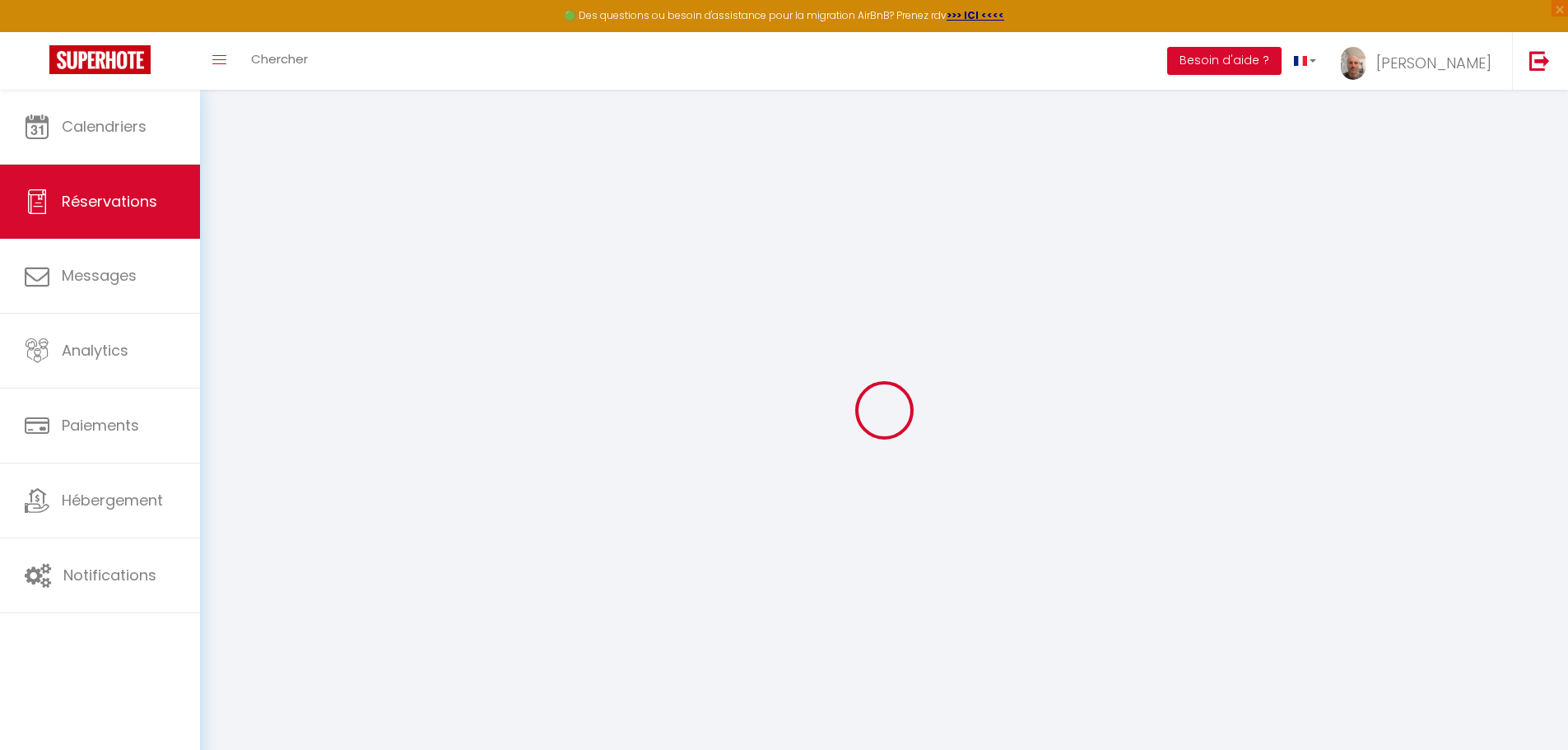
type input "[PHONE_NUMBER]"
select select
type input "119.75"
select select "24367"
select select "1"
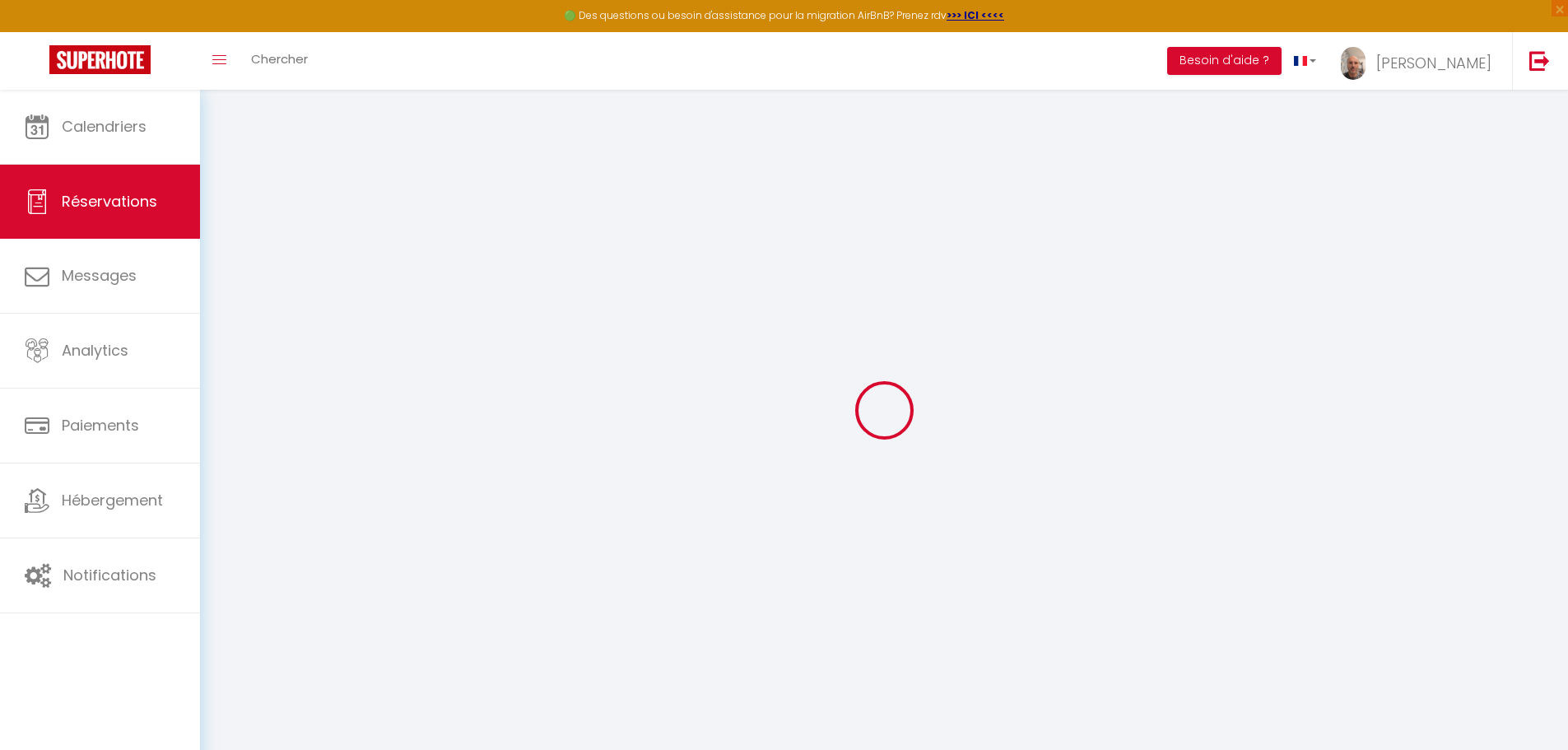
select select
type input "4"
select select "12"
select select
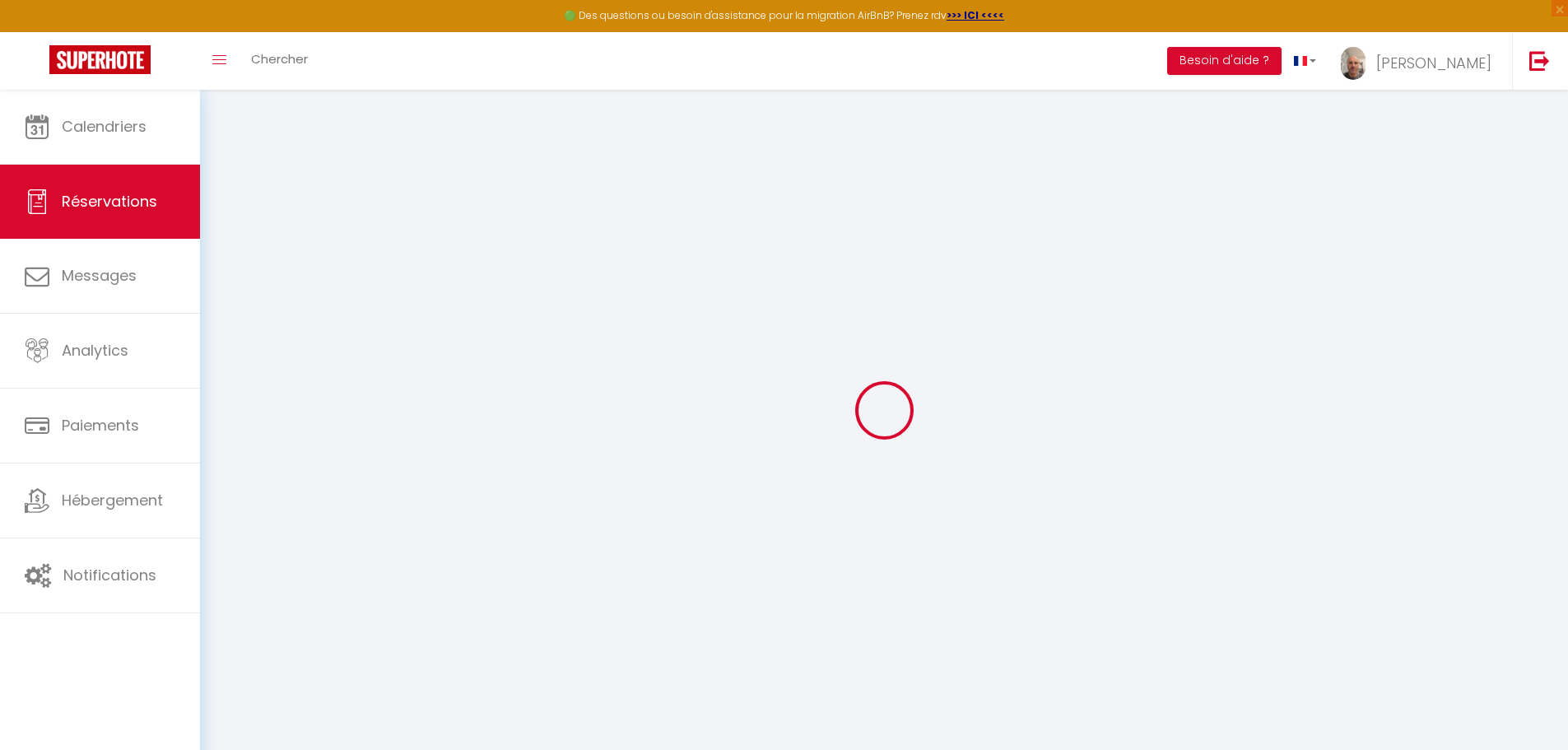
type input "665.25"
checkbox input "false"
type input "0"
select select "1"
type input "100"
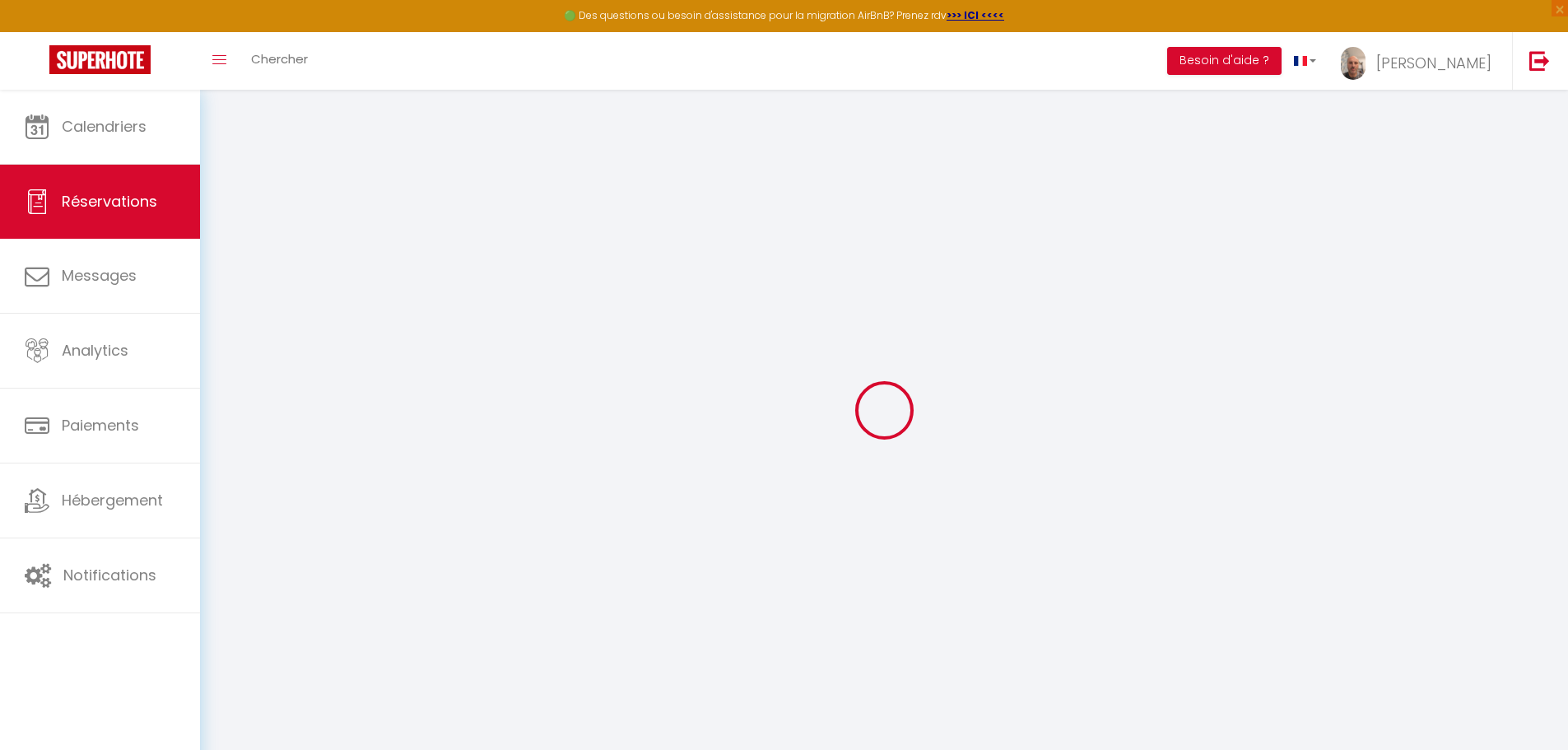
type input "0"
select select
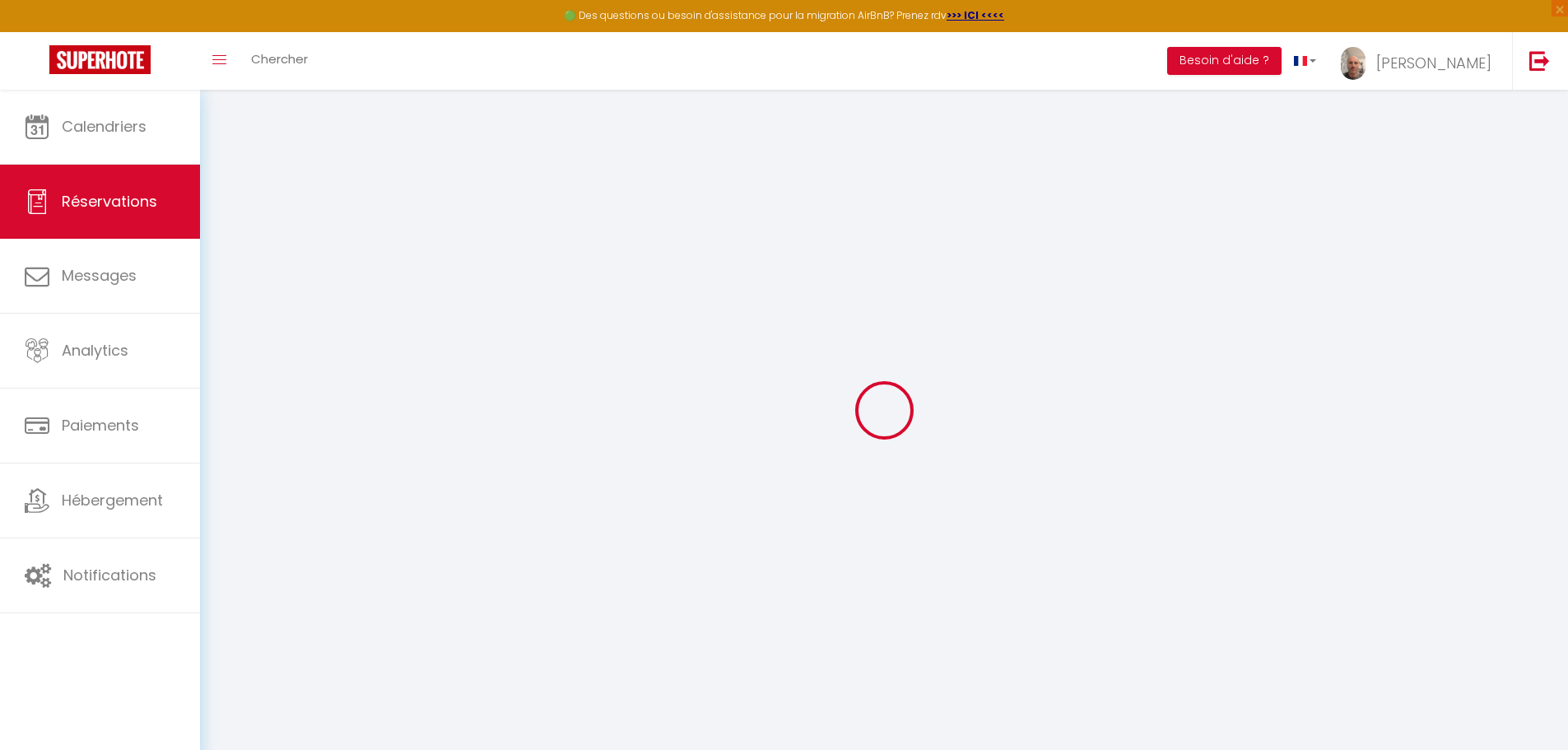
select select "15"
checkbox input "false"
select select
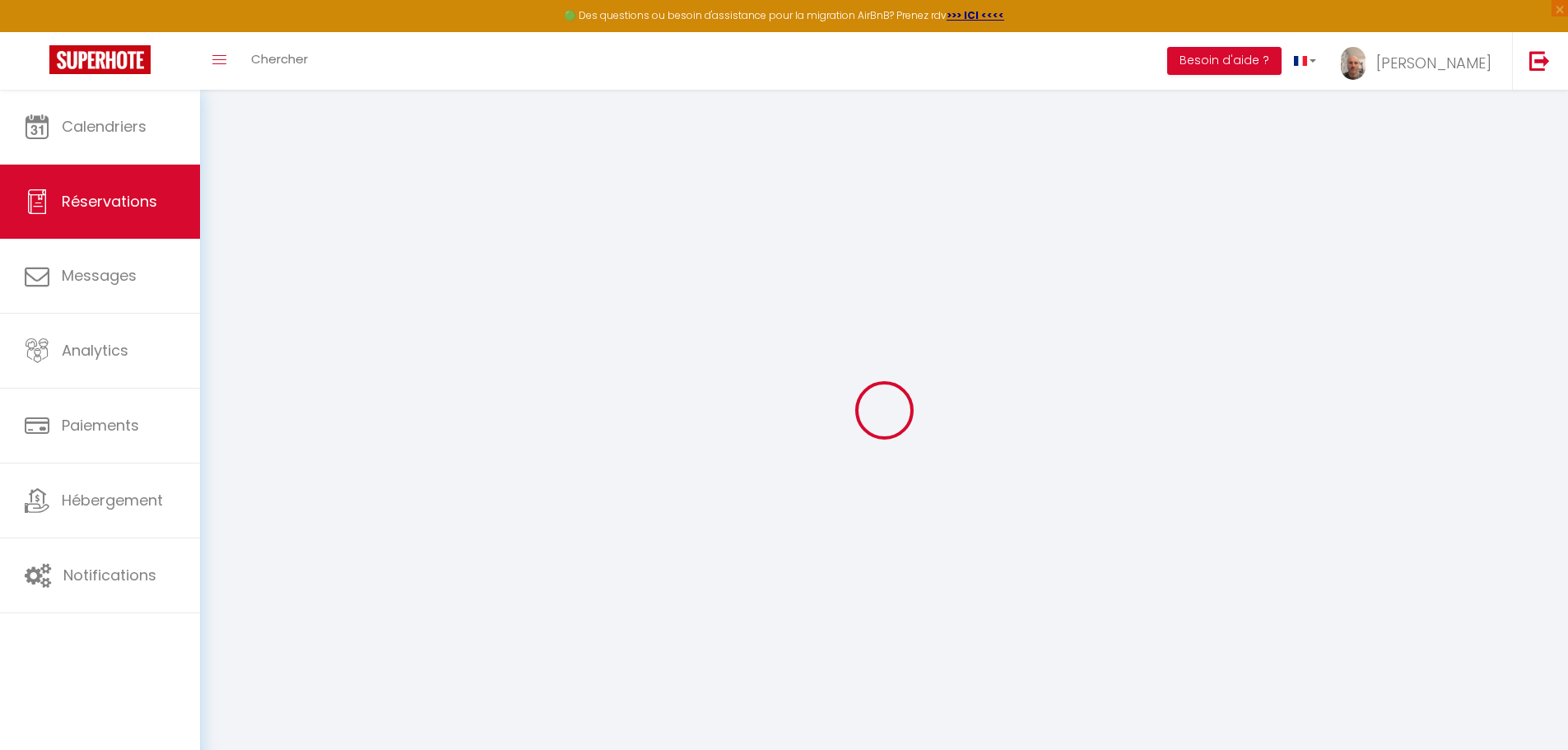
checkbox input "false"
select select
checkbox input "false"
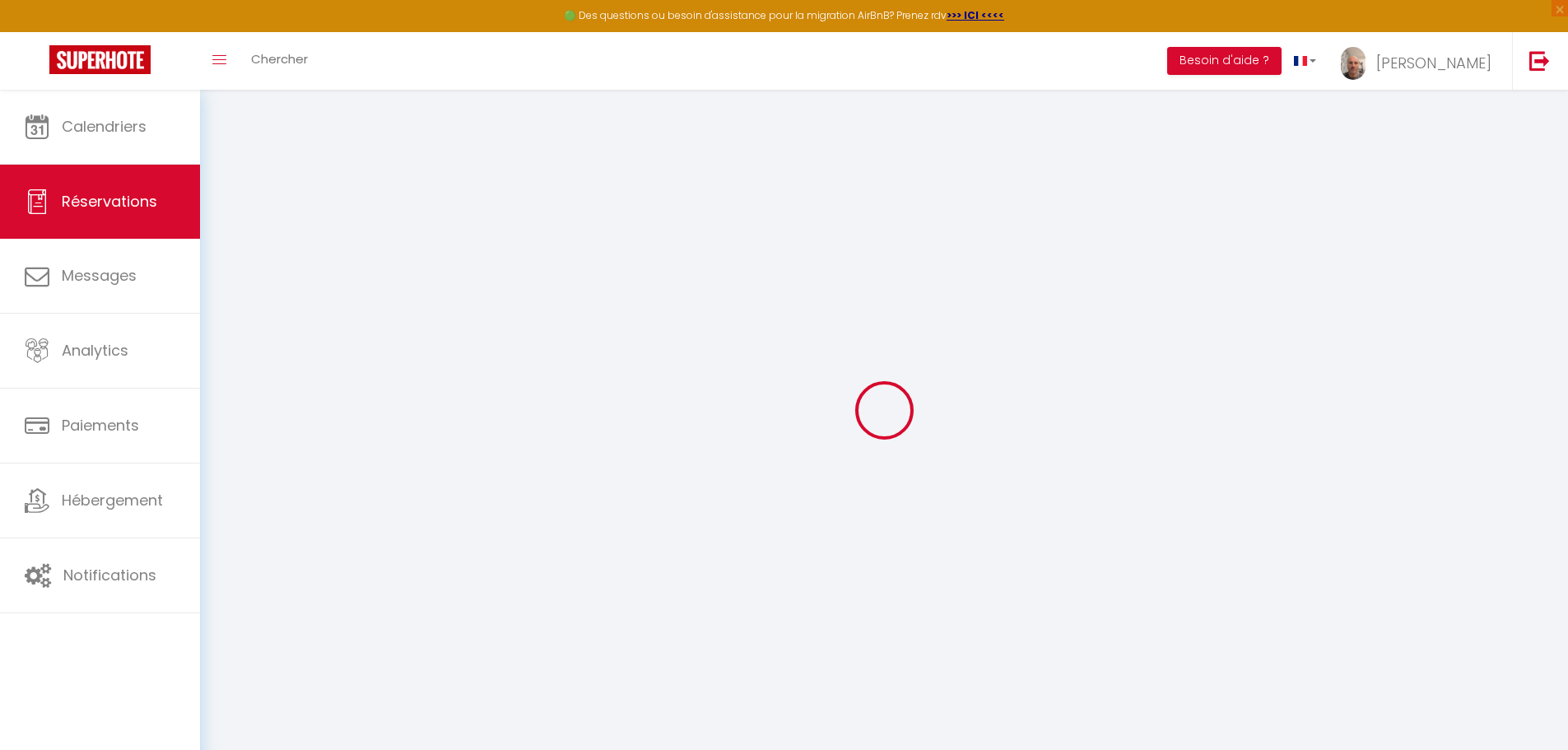
type textarea "There are four friends staying for a sightseeing visit to [GEOGRAPHIC_DATA]"
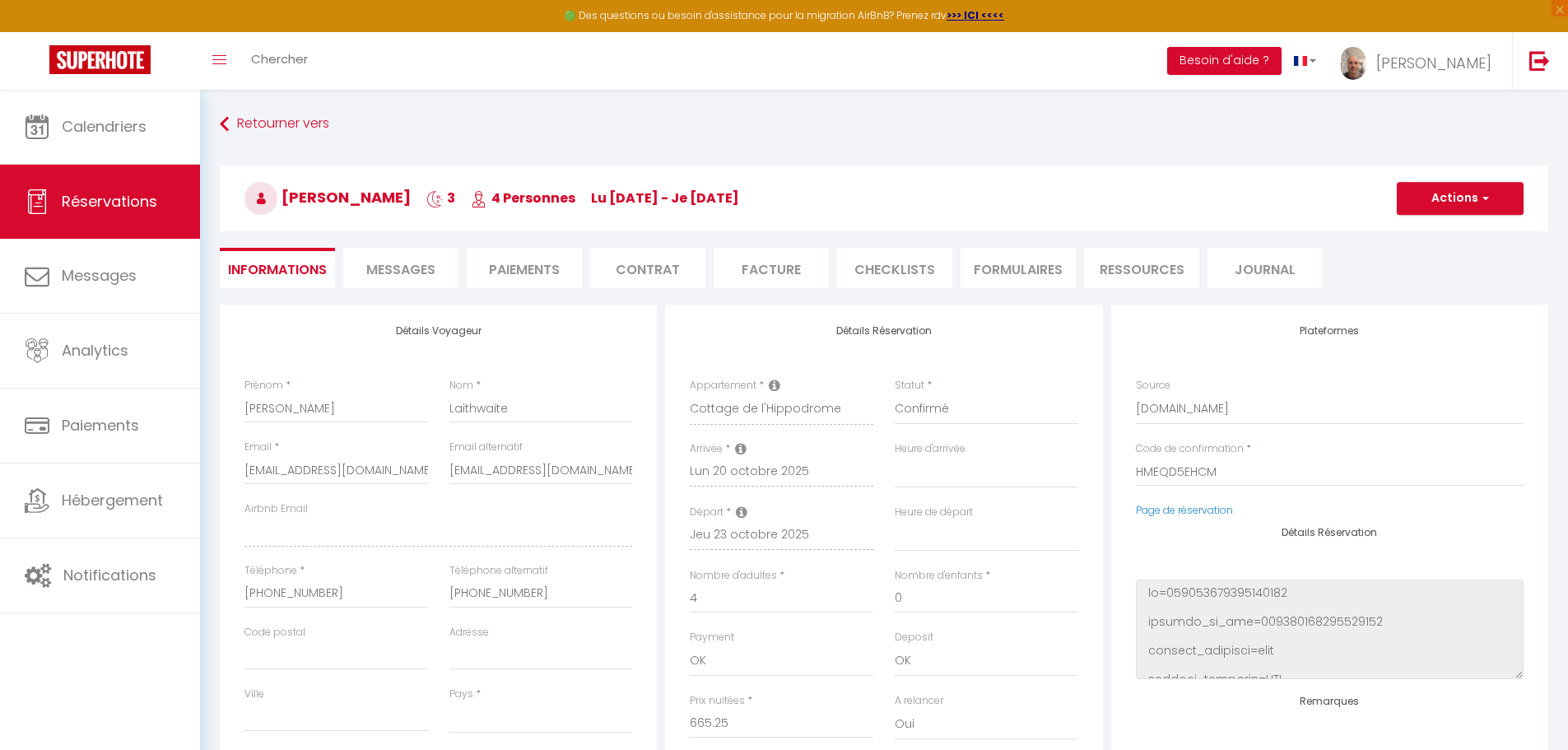
select select
type input "36.58"
select select
checkbox input "false"
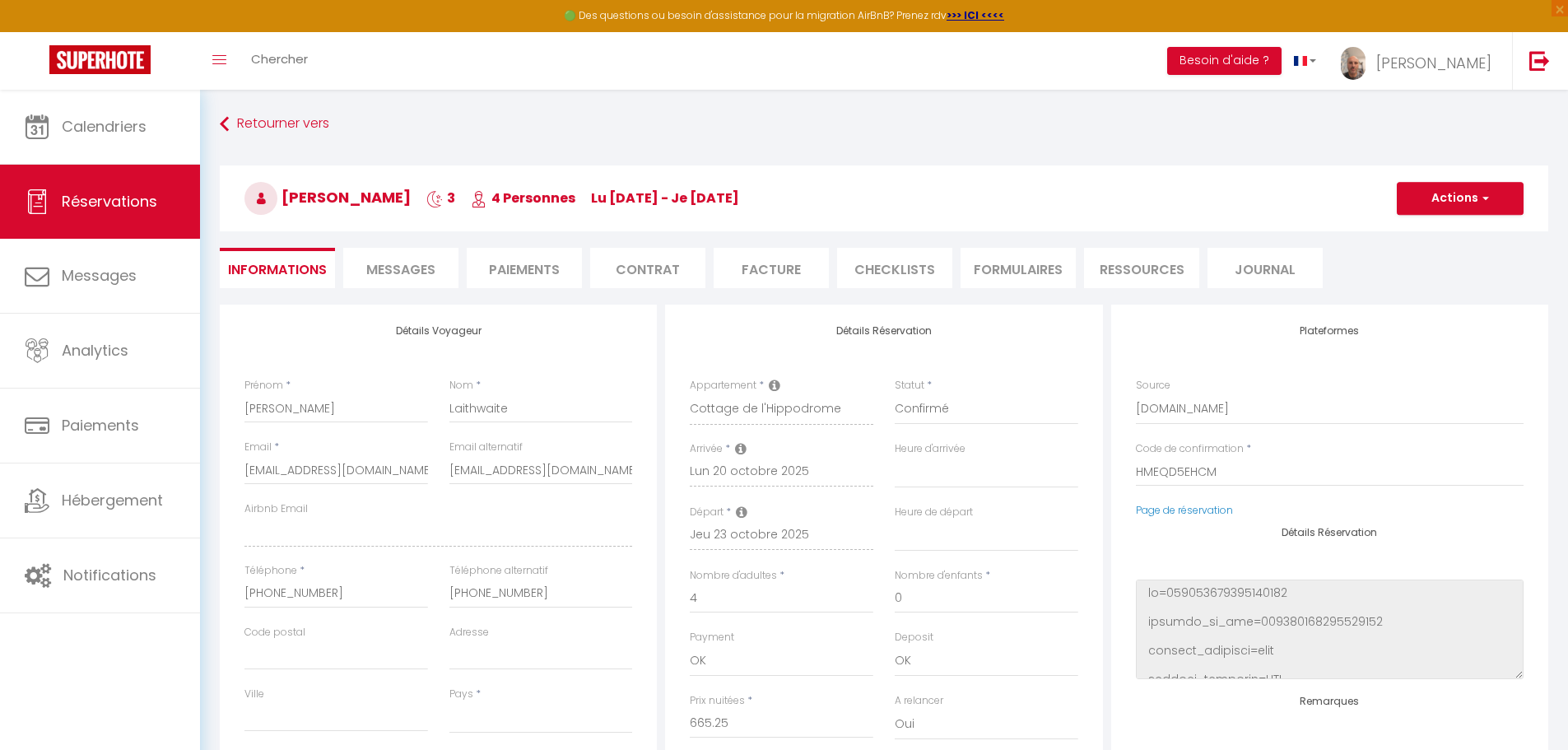
select select
checkbox input "false"
select select "16:00"
select select "11:00"
click at [1468, 218] on h3 "[PERSON_NAME] 3 4 Personnes lu [DATE] - je [DATE]" at bounding box center [884, 198] width 1329 height 66
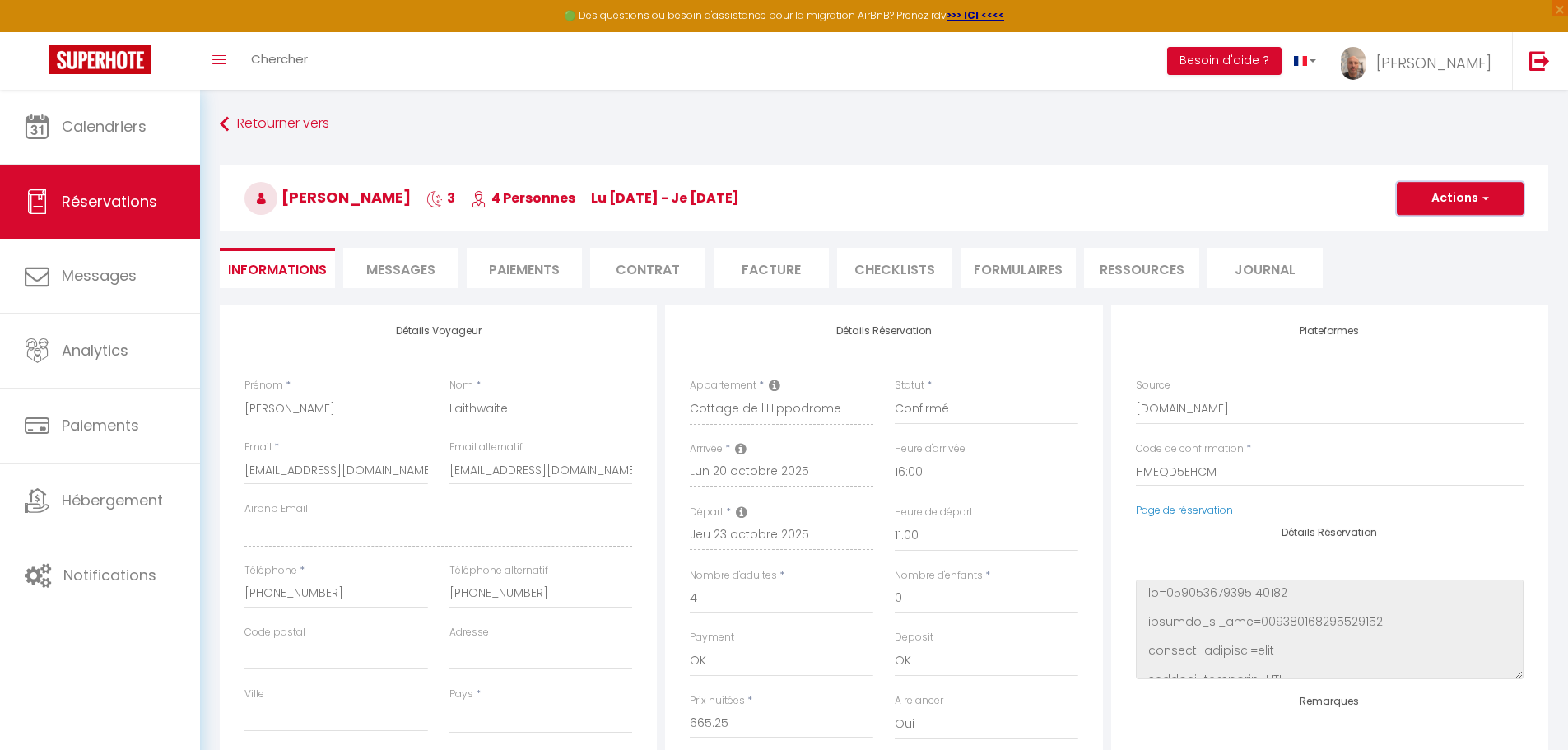
click at [1468, 210] on button "Actions" at bounding box center [1460, 197] width 126 height 33
click at [1294, 225] on h3 "[PERSON_NAME] 3 4 Personnes lu [DATE] - je [DATE]" at bounding box center [884, 198] width 1329 height 66
click at [903, 207] on h3 "[PERSON_NAME] 3 4 Personnes lu [DATE] - je [DATE]" at bounding box center [884, 198] width 1329 height 66
click at [930, 241] on div "Retourner vers [PERSON_NAME] 3 4 Personnes lu [DATE] - je [DATE] Actions Enregi…" at bounding box center [884, 207] width 1350 height 195
